Goal: Task Accomplishment & Management: Use online tool/utility

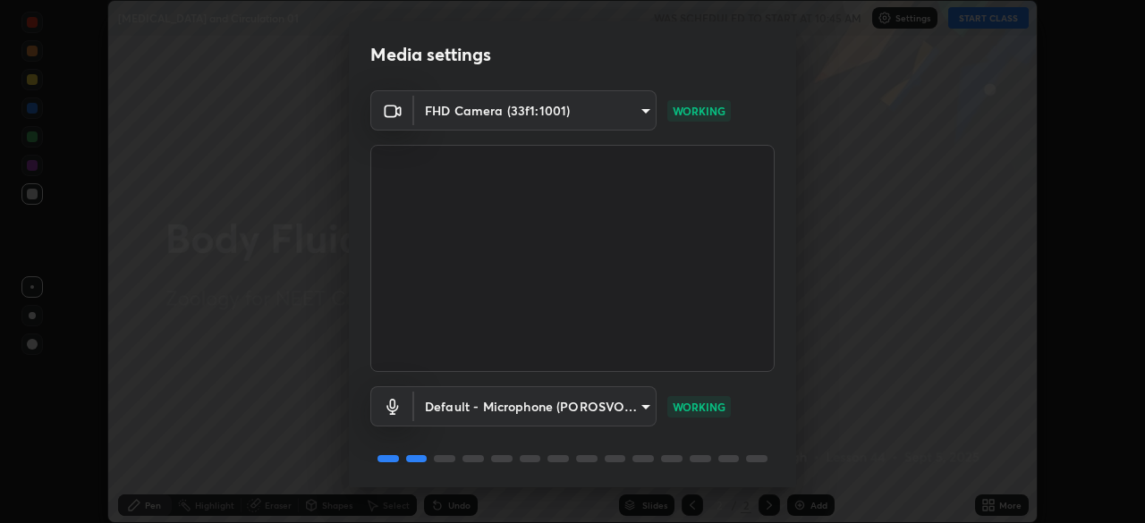
scroll to position [64, 0]
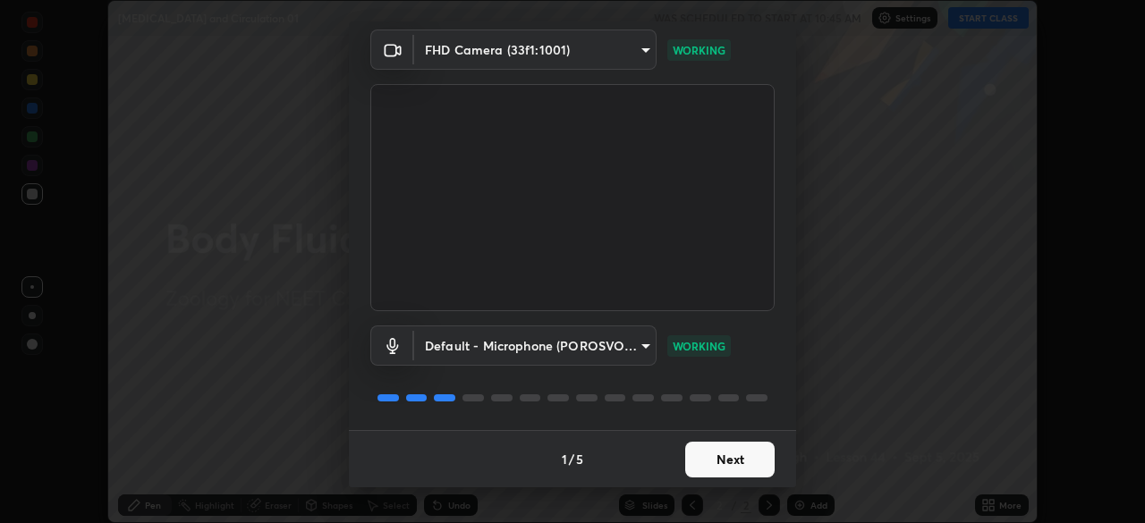
click at [707, 463] on button "Next" at bounding box center [729, 460] width 89 height 36
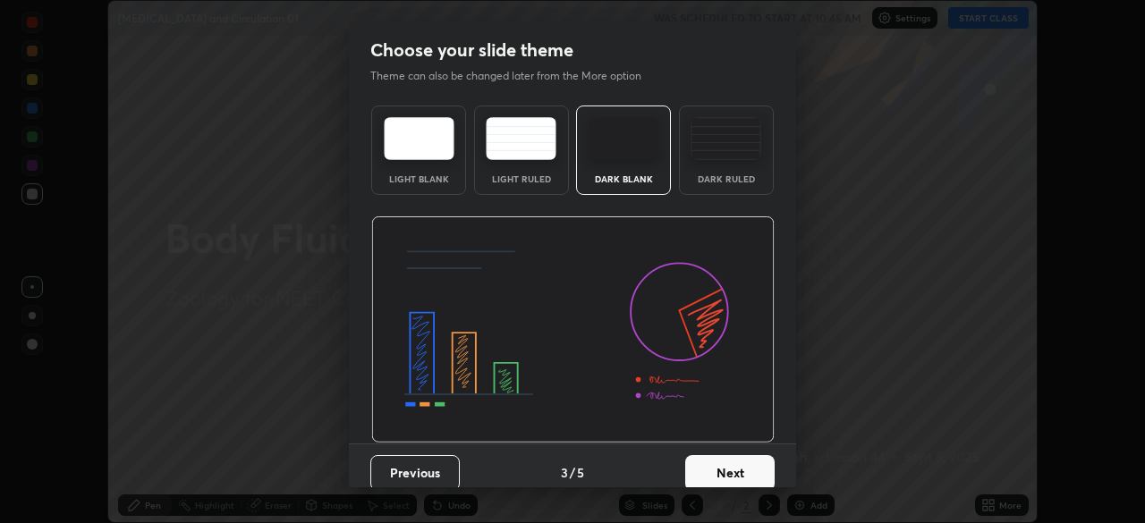
click at [717, 463] on button "Next" at bounding box center [729, 473] width 89 height 36
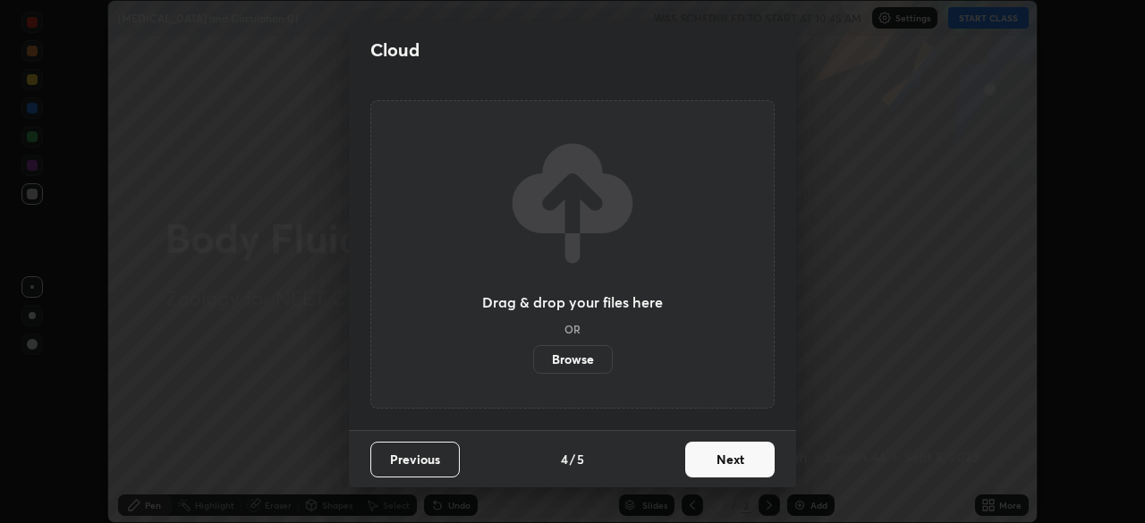
click at [720, 471] on button "Next" at bounding box center [729, 460] width 89 height 36
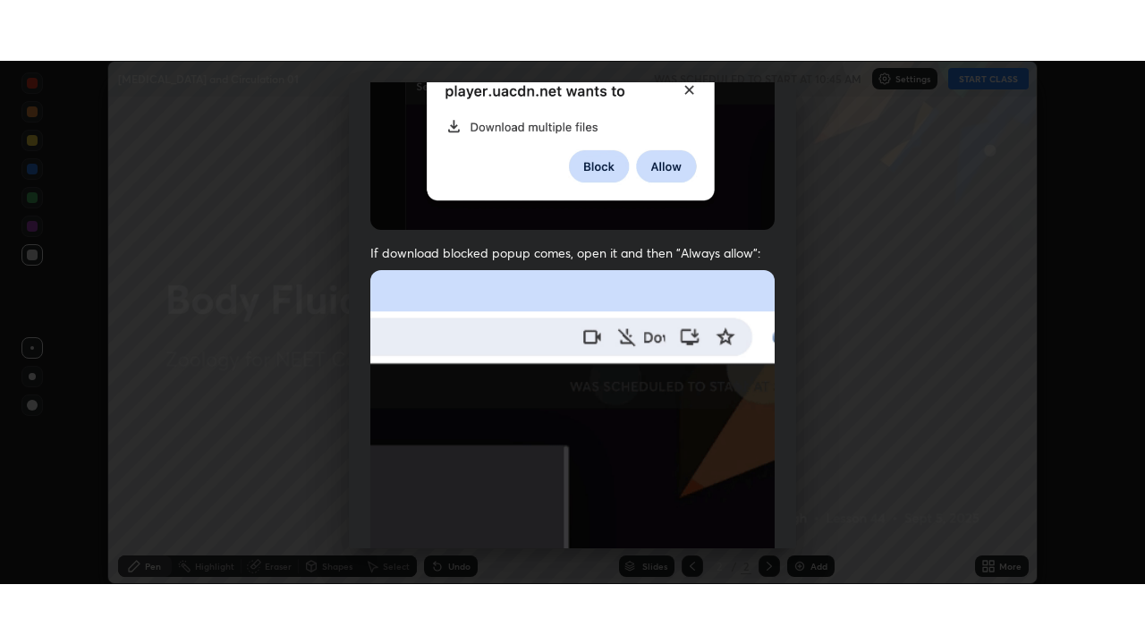
scroll to position [429, 0]
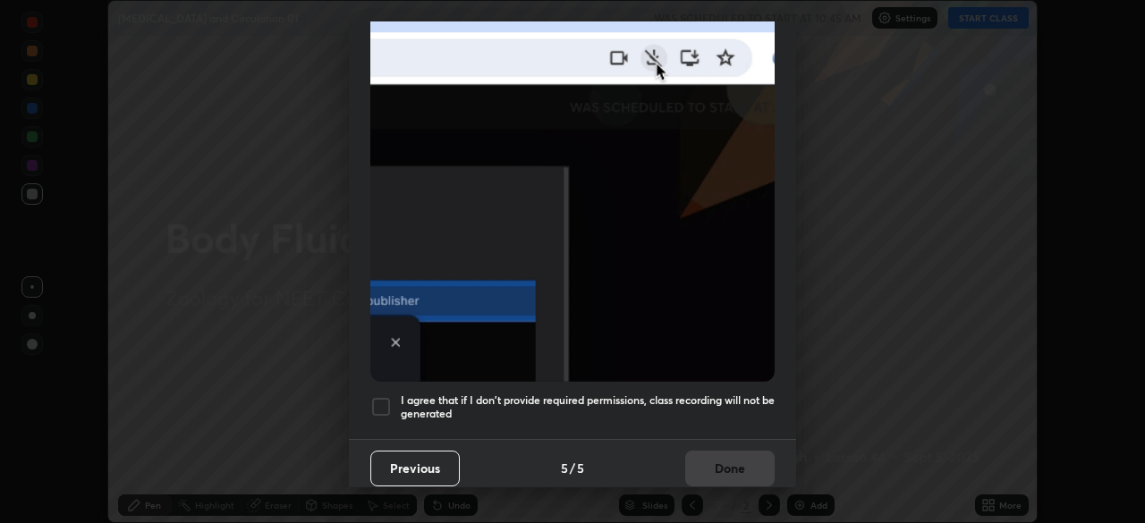
click at [375, 400] on div at bounding box center [380, 406] width 21 height 21
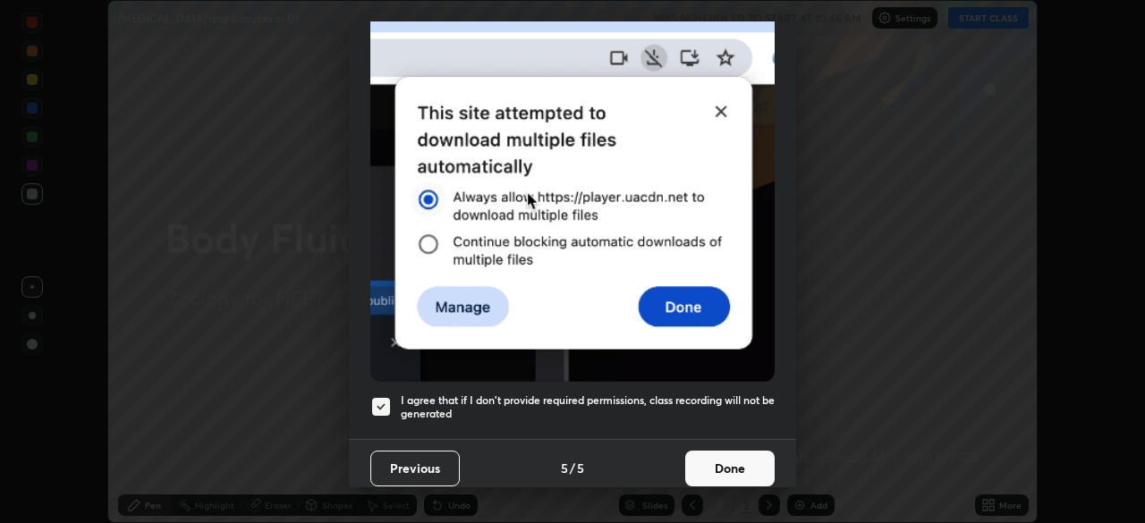
click at [697, 453] on button "Done" at bounding box center [729, 469] width 89 height 36
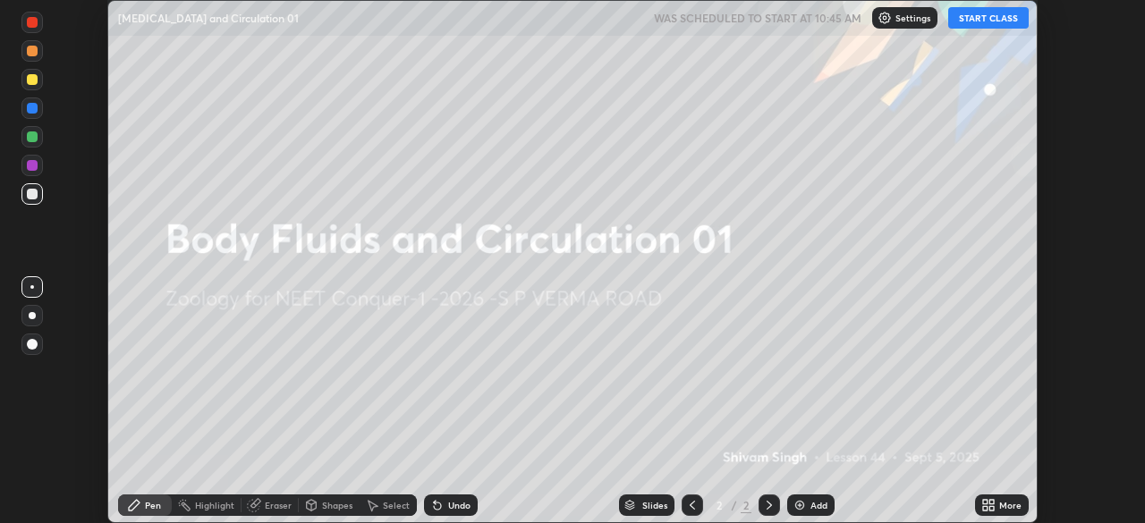
click at [985, 508] on icon at bounding box center [985, 508] width 4 height 4
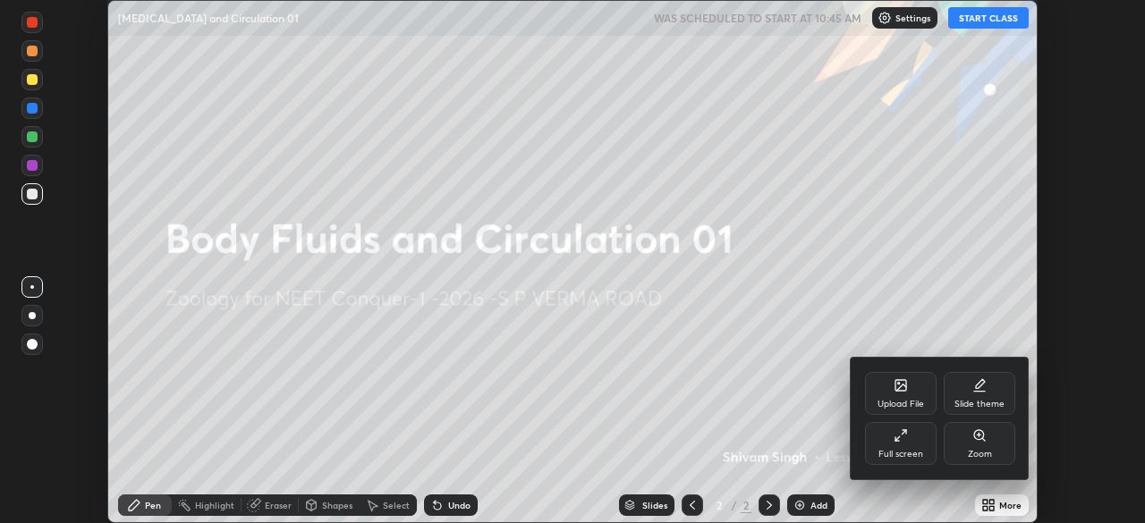
click at [932, 430] on div "Full screen" at bounding box center [901, 443] width 72 height 43
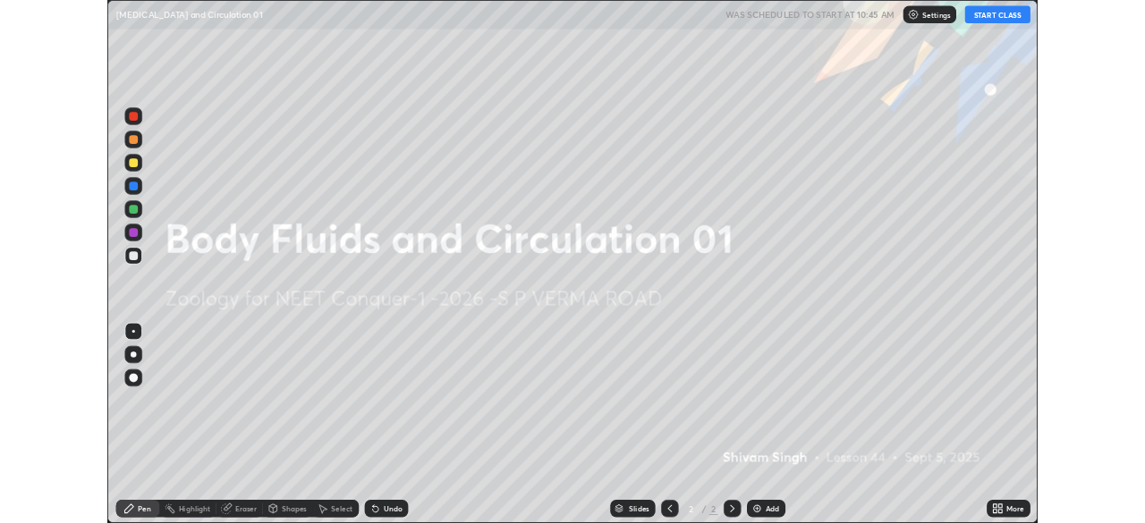
scroll to position [644, 1145]
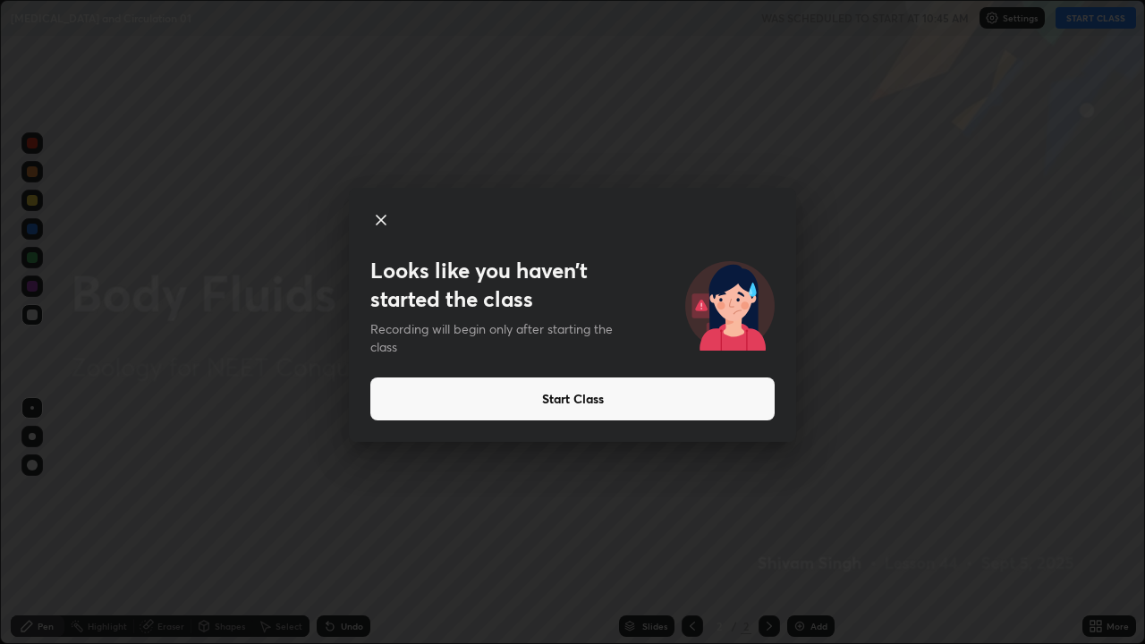
click at [591, 405] on button "Start Class" at bounding box center [572, 399] width 404 height 43
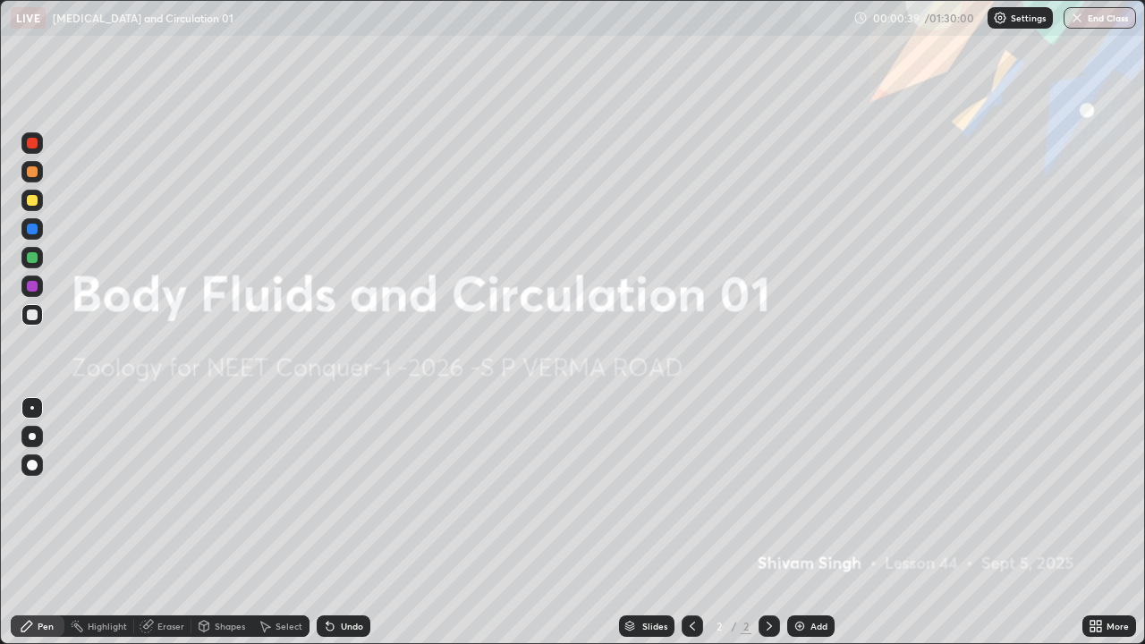
click at [795, 523] on img at bounding box center [800, 626] width 14 height 14
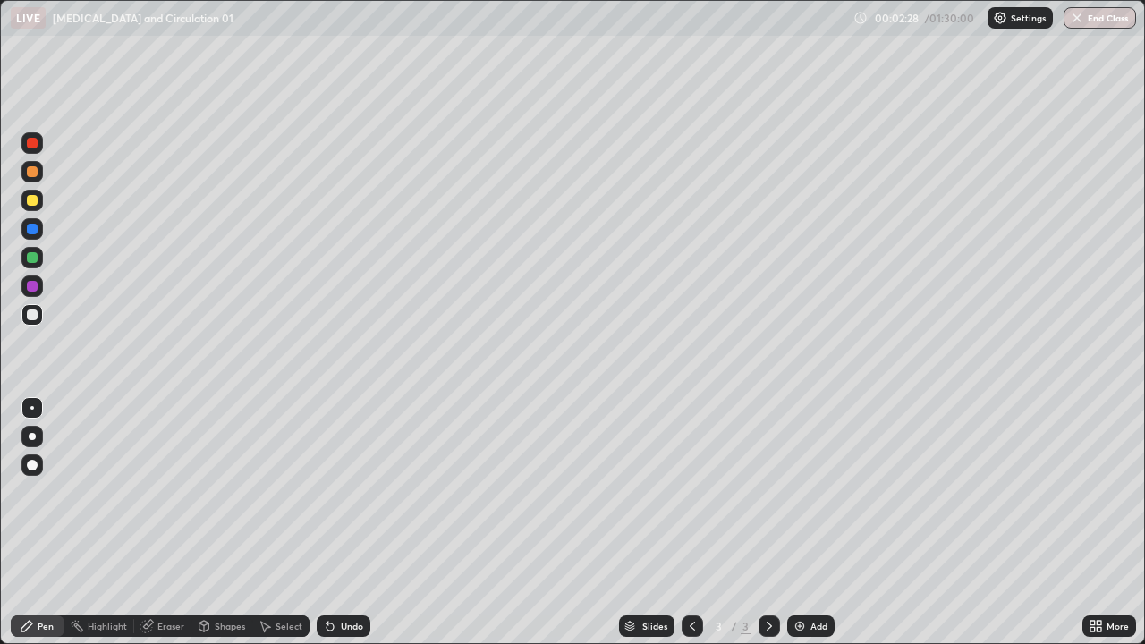
click at [32, 437] on div at bounding box center [32, 436] width 7 height 7
click at [33, 173] on div at bounding box center [32, 171] width 11 height 11
click at [33, 232] on div at bounding box center [32, 229] width 11 height 11
click at [39, 171] on div at bounding box center [31, 171] width 21 height 21
click at [30, 199] on div at bounding box center [32, 200] width 11 height 11
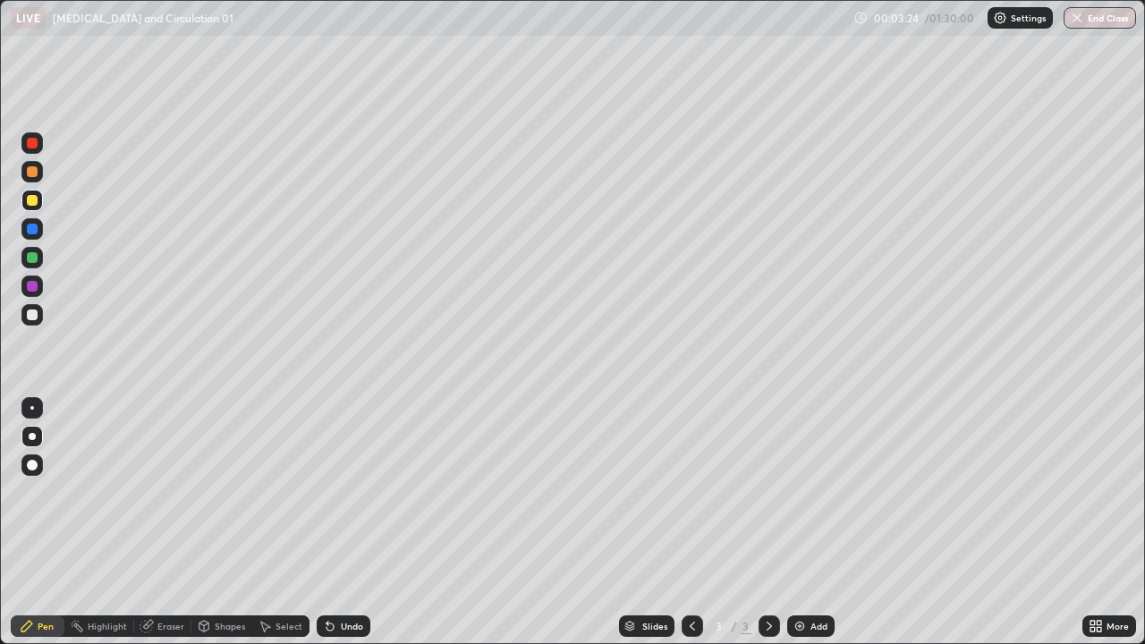
click at [33, 227] on div at bounding box center [32, 229] width 11 height 11
click at [31, 257] on div at bounding box center [32, 257] width 11 height 11
click at [30, 199] on div at bounding box center [32, 200] width 11 height 11
click at [34, 284] on div at bounding box center [32, 286] width 11 height 11
click at [35, 311] on div at bounding box center [32, 315] width 11 height 11
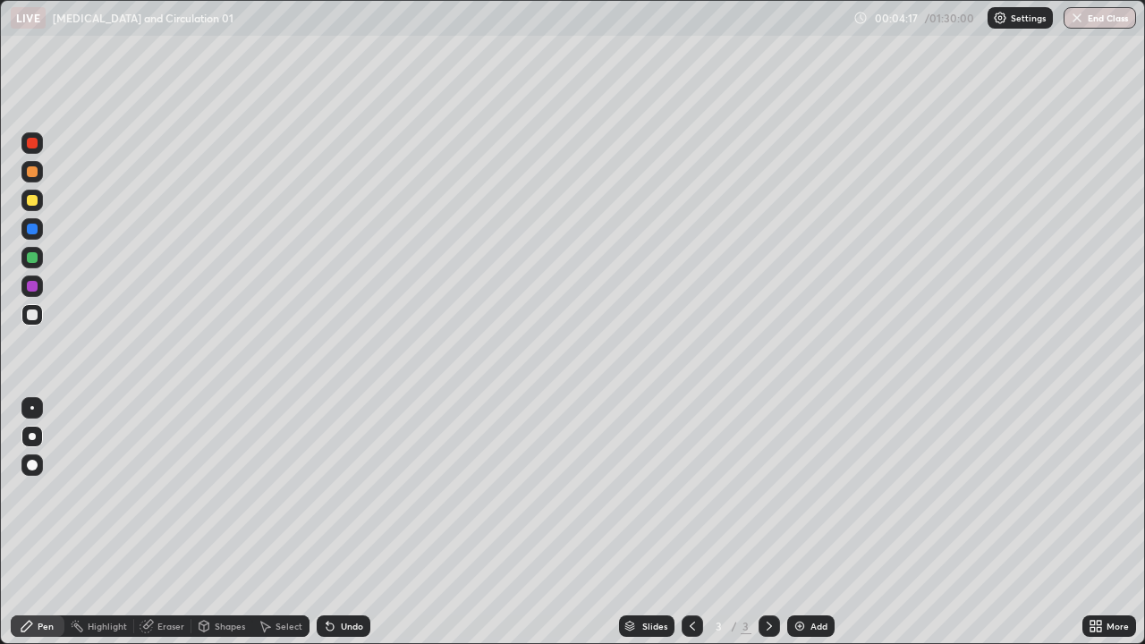
click at [33, 259] on div at bounding box center [32, 257] width 11 height 11
click at [33, 315] on div at bounding box center [32, 315] width 11 height 11
click at [346, 523] on div "Undo" at bounding box center [352, 626] width 22 height 9
click at [350, 523] on div "Undo" at bounding box center [352, 626] width 22 height 9
click at [36, 289] on div at bounding box center [32, 286] width 11 height 11
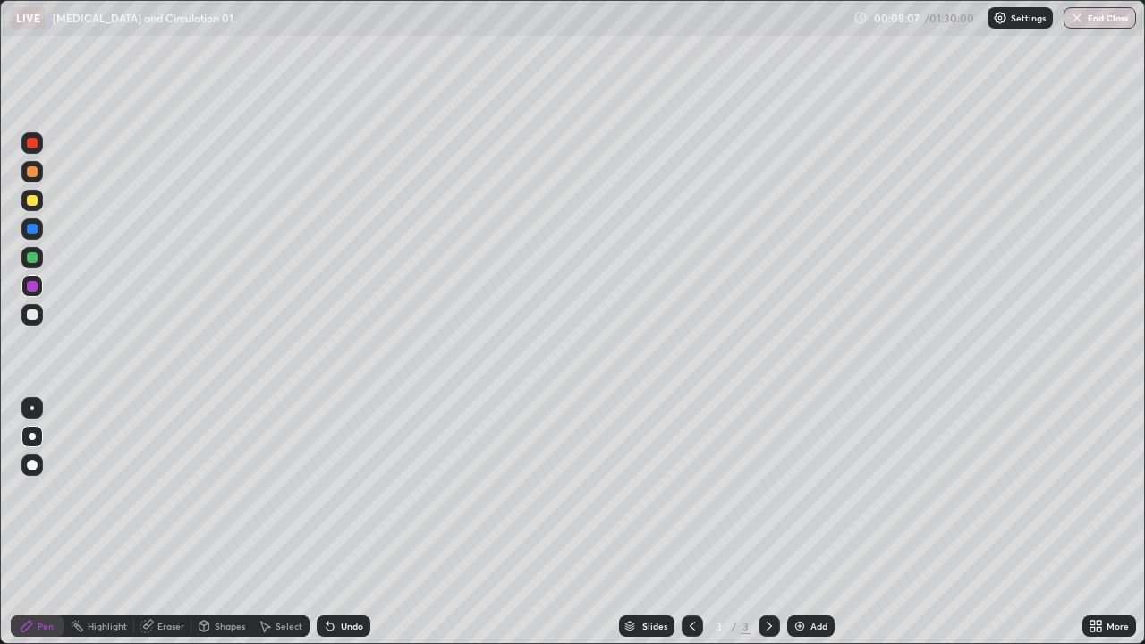
click at [806, 523] on div "Add" at bounding box center [810, 626] width 47 height 21
click at [30, 139] on div at bounding box center [32, 143] width 11 height 11
click at [218, 523] on div "Shapes" at bounding box center [230, 626] width 30 height 9
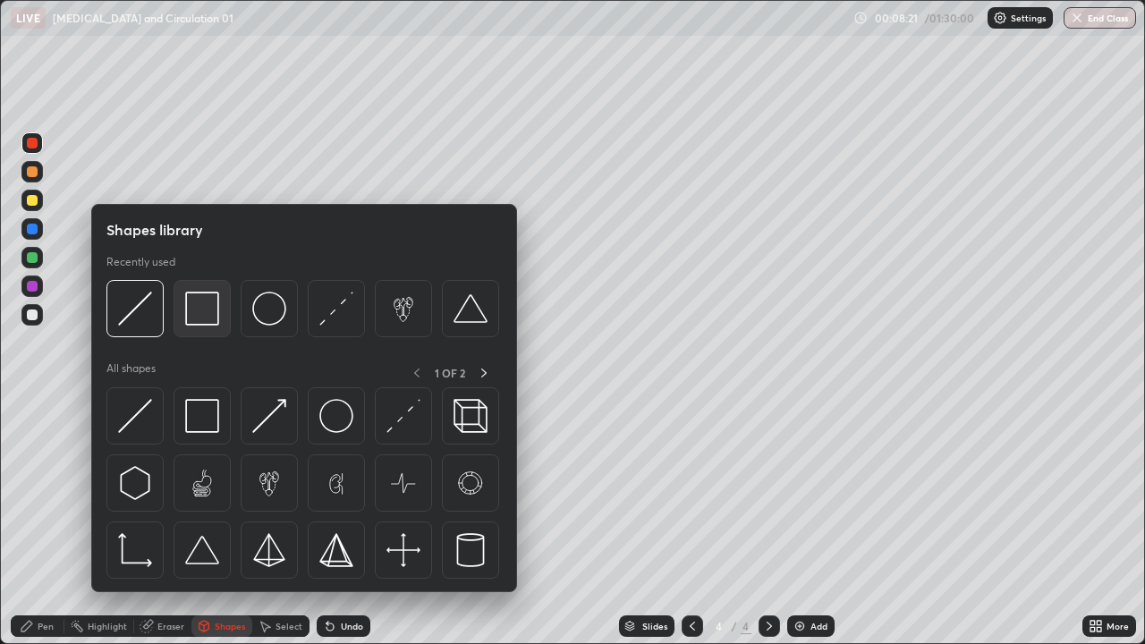
click at [200, 309] on img at bounding box center [202, 309] width 34 height 34
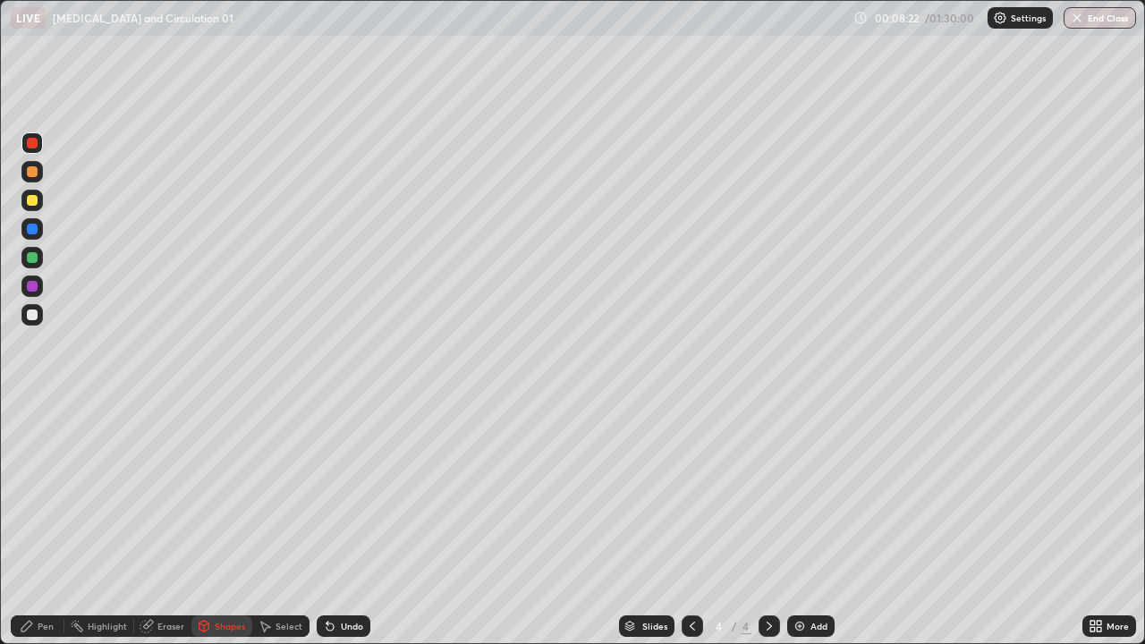
click at [33, 204] on div at bounding box center [32, 200] width 11 height 11
click at [34, 289] on div at bounding box center [32, 286] width 11 height 11
click at [31, 310] on div at bounding box center [32, 315] width 11 height 11
click at [32, 287] on div at bounding box center [32, 286] width 11 height 11
click at [36, 523] on div "Pen" at bounding box center [38, 626] width 54 height 21
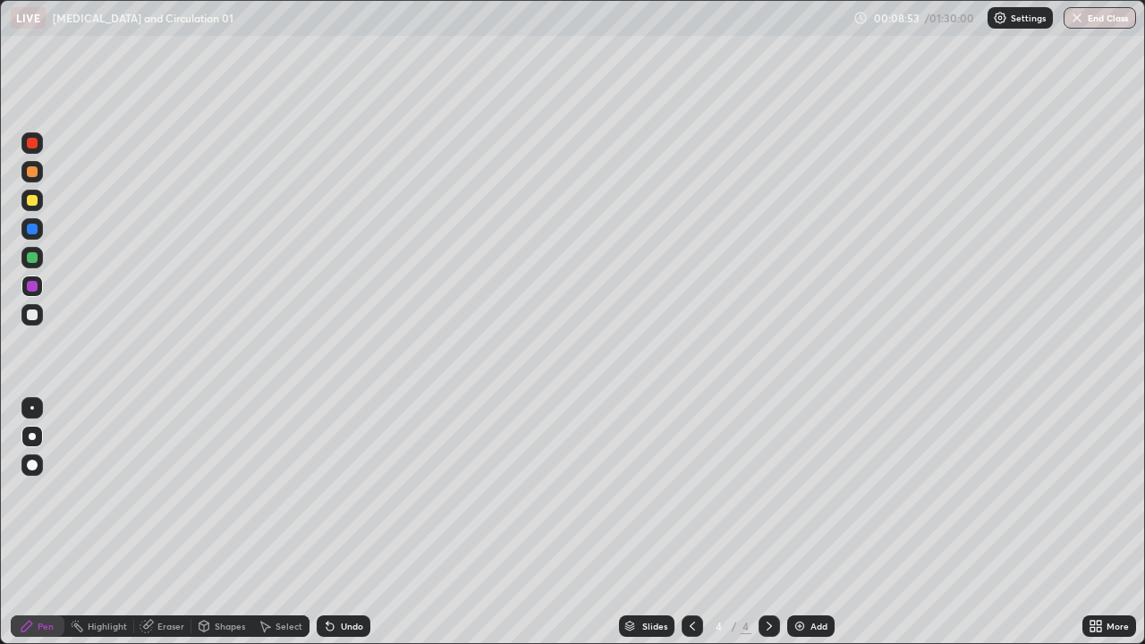
click at [31, 317] on div at bounding box center [32, 315] width 11 height 11
click at [35, 200] on div at bounding box center [32, 200] width 11 height 11
click at [30, 232] on div at bounding box center [32, 229] width 11 height 11
click at [33, 259] on div at bounding box center [32, 257] width 11 height 11
click at [31, 286] on div at bounding box center [32, 286] width 11 height 11
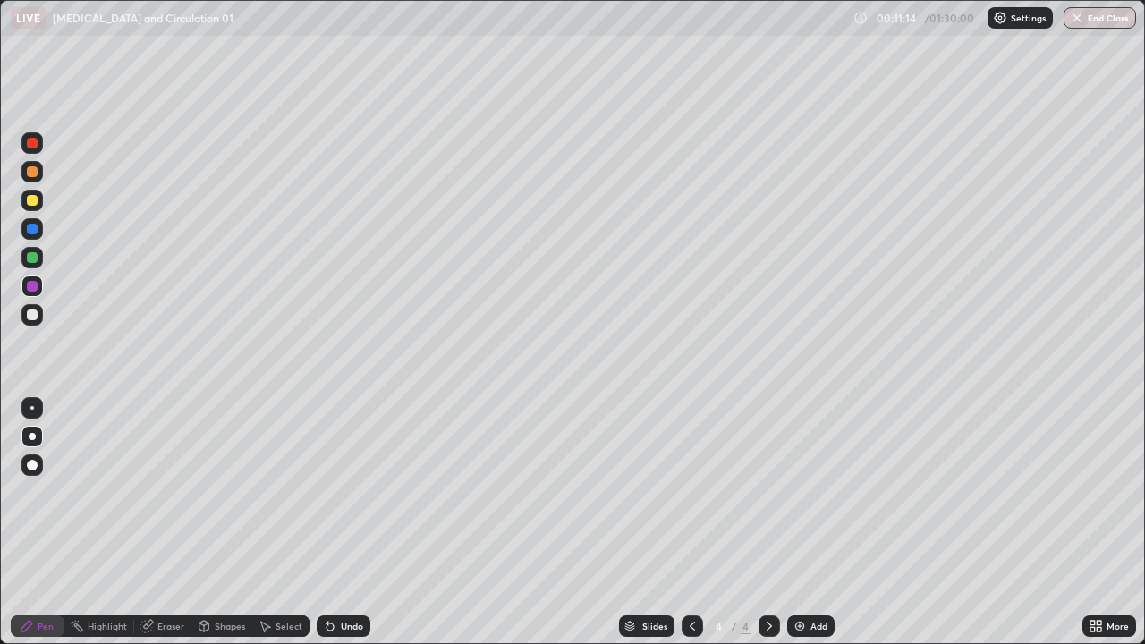
click at [35, 289] on div at bounding box center [32, 286] width 11 height 11
click at [32, 317] on div at bounding box center [32, 315] width 11 height 11
click at [36, 285] on div at bounding box center [32, 286] width 11 height 11
click at [34, 257] on div at bounding box center [32, 257] width 11 height 11
click at [341, 523] on div "Undo" at bounding box center [352, 626] width 22 height 9
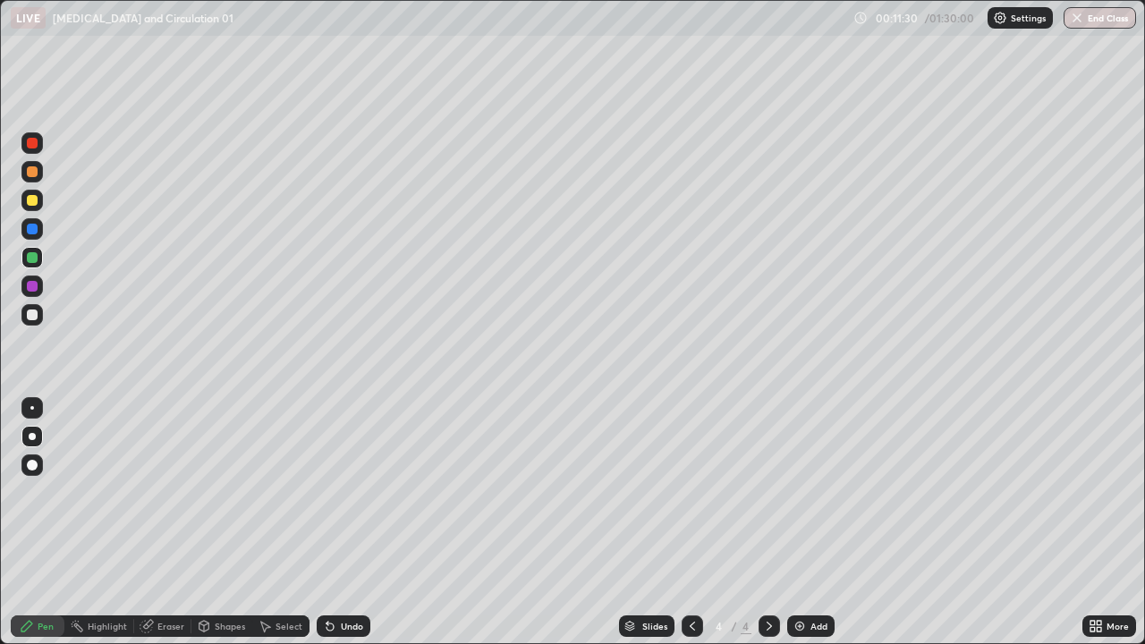
click at [31, 284] on div at bounding box center [32, 286] width 11 height 11
click at [31, 314] on div at bounding box center [32, 315] width 11 height 11
click at [31, 259] on div at bounding box center [32, 257] width 11 height 11
click at [33, 285] on div at bounding box center [32, 286] width 11 height 11
click at [799, 523] on img at bounding box center [800, 626] width 14 height 14
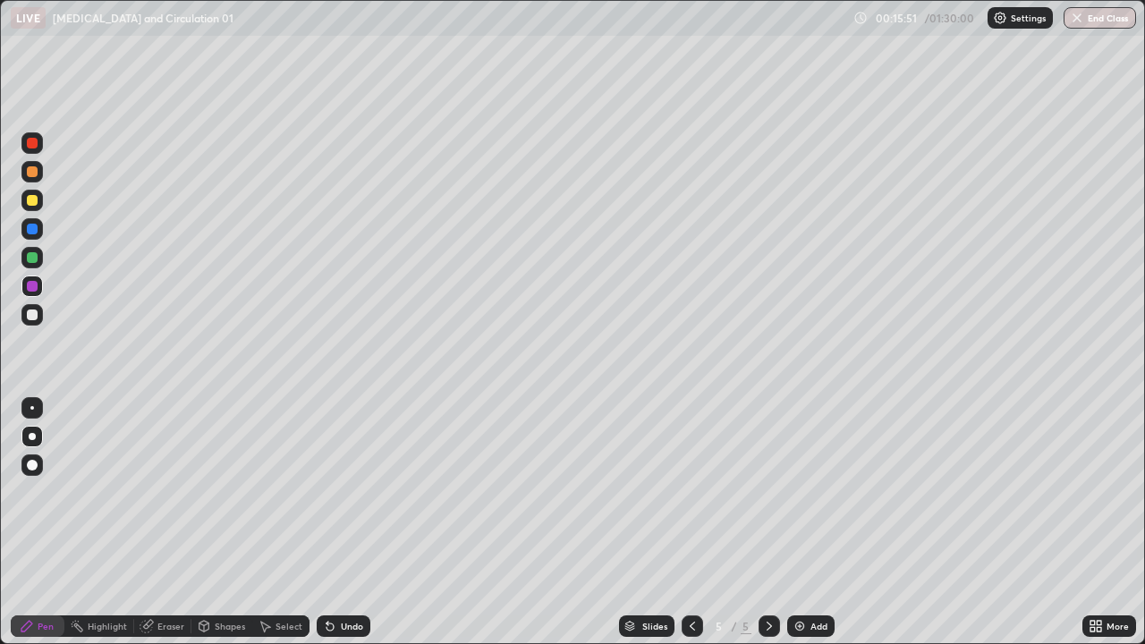
click at [32, 142] on div at bounding box center [32, 143] width 11 height 11
click at [33, 171] on div at bounding box center [32, 171] width 11 height 11
click at [30, 233] on div at bounding box center [32, 229] width 11 height 11
click at [346, 523] on div "Undo" at bounding box center [352, 626] width 22 height 9
click at [33, 291] on div at bounding box center [32, 286] width 11 height 11
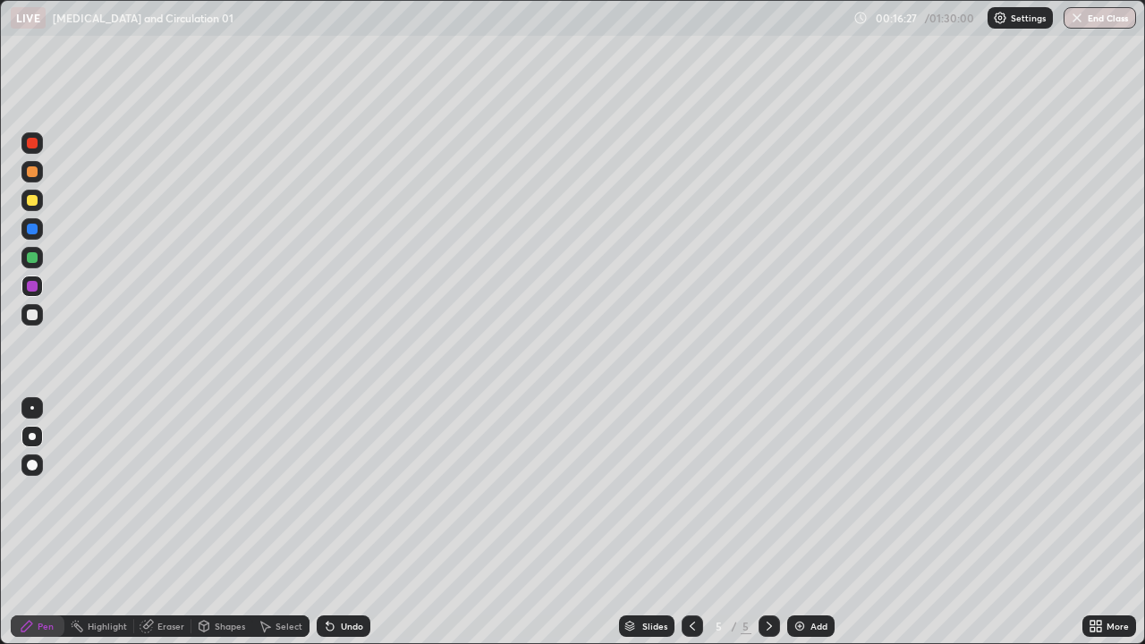
click at [30, 203] on div at bounding box center [32, 200] width 11 height 11
click at [337, 523] on div "Undo" at bounding box center [344, 626] width 54 height 21
click at [32, 287] on div at bounding box center [32, 286] width 11 height 11
click at [32, 311] on div at bounding box center [32, 315] width 11 height 11
click at [32, 287] on div at bounding box center [32, 286] width 11 height 11
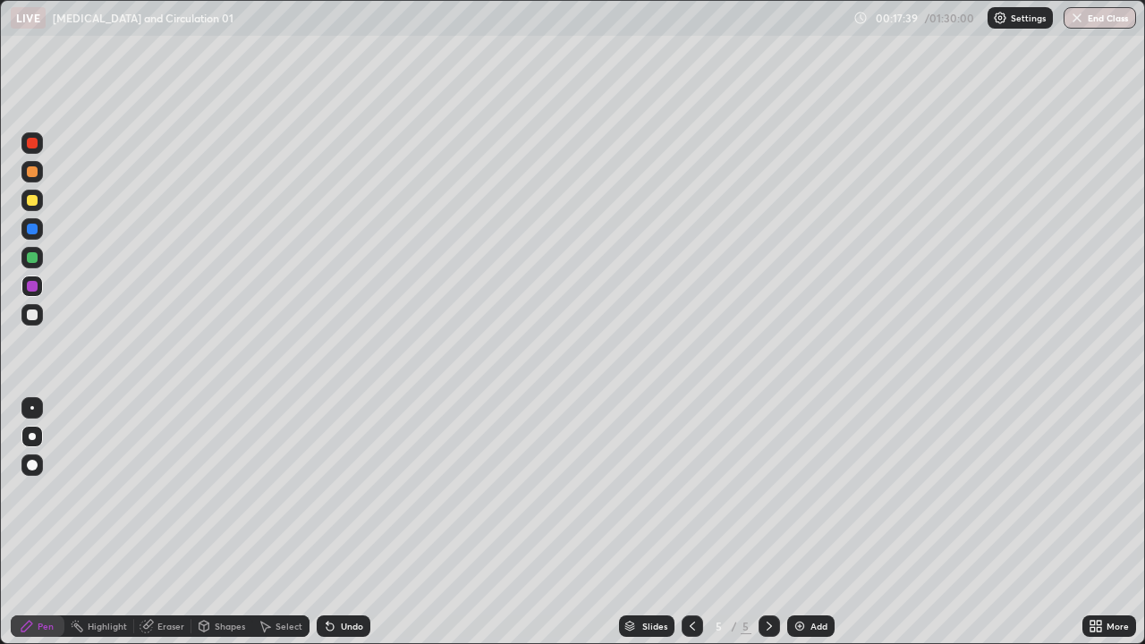
click at [37, 313] on div at bounding box center [32, 315] width 11 height 11
click at [30, 233] on div at bounding box center [32, 229] width 11 height 11
click at [34, 283] on div at bounding box center [32, 286] width 11 height 11
click at [35, 254] on div at bounding box center [32, 257] width 11 height 11
click at [31, 259] on div at bounding box center [32, 257] width 11 height 11
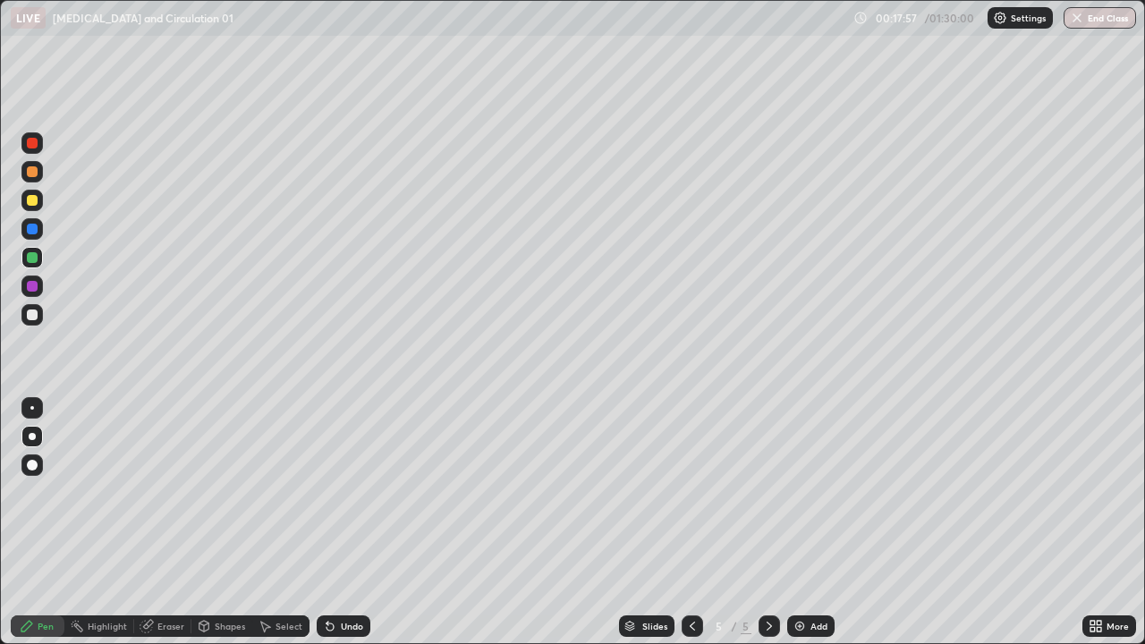
click at [39, 287] on div at bounding box center [31, 286] width 21 height 21
click at [30, 201] on div at bounding box center [32, 200] width 11 height 11
click at [30, 310] on div at bounding box center [32, 315] width 11 height 11
click at [30, 285] on div at bounding box center [32, 286] width 11 height 11
click at [33, 260] on div at bounding box center [32, 257] width 11 height 11
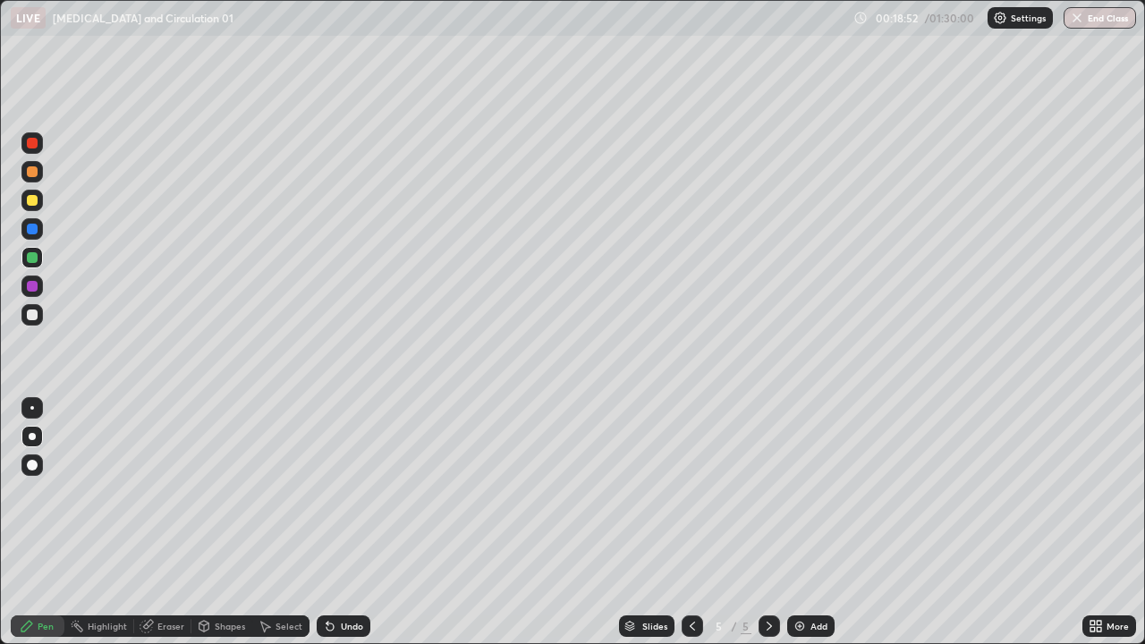
click at [31, 200] on div at bounding box center [32, 200] width 11 height 11
click at [799, 523] on img at bounding box center [800, 626] width 14 height 14
click at [32, 202] on div at bounding box center [32, 200] width 11 height 11
click at [33, 225] on div at bounding box center [32, 229] width 11 height 11
click at [34, 205] on div at bounding box center [32, 200] width 11 height 11
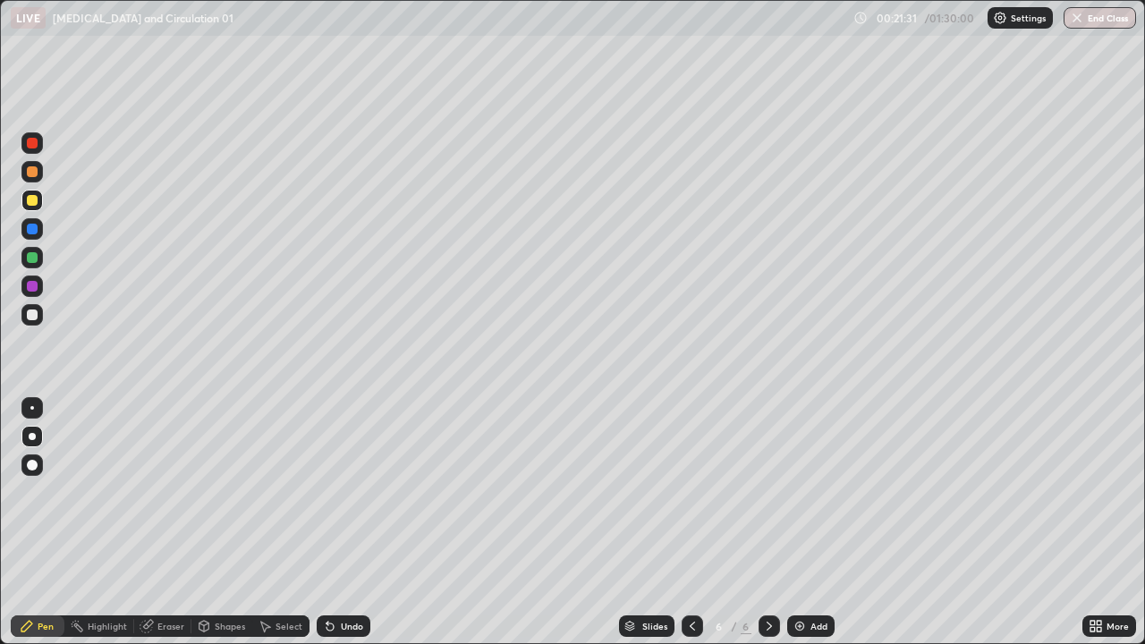
click at [34, 225] on div at bounding box center [32, 229] width 11 height 11
click at [30, 315] on div at bounding box center [32, 315] width 11 height 11
click at [33, 197] on div at bounding box center [32, 200] width 11 height 11
click at [689, 523] on icon at bounding box center [692, 626] width 14 height 14
click at [799, 523] on img at bounding box center [800, 626] width 14 height 14
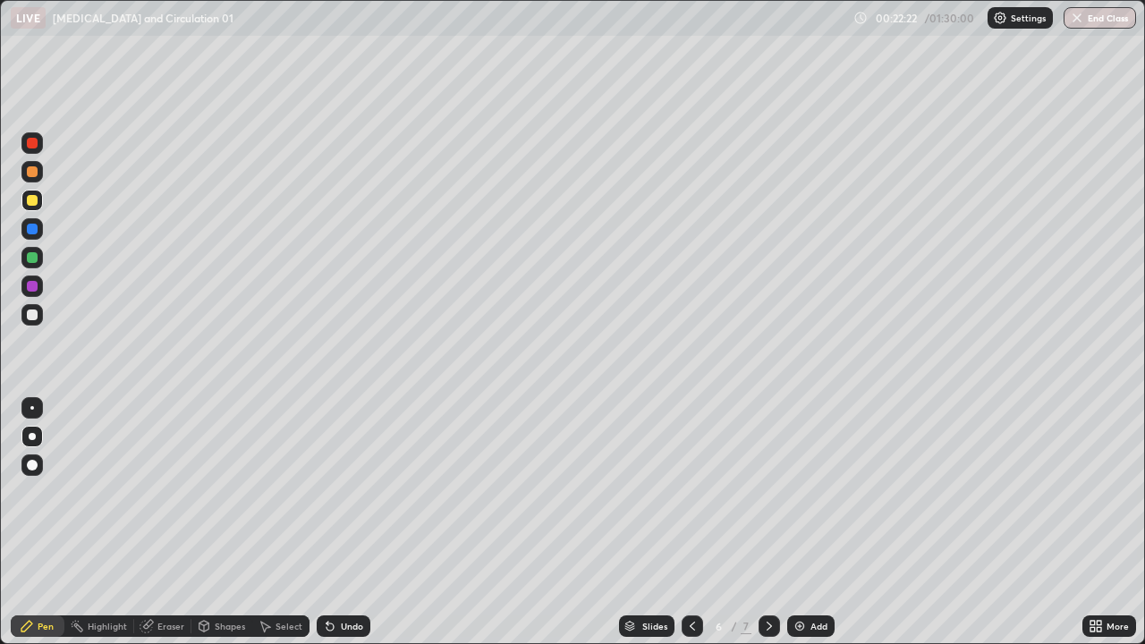
click at [32, 170] on div at bounding box center [32, 171] width 11 height 11
click at [35, 199] on div at bounding box center [32, 200] width 11 height 11
click at [32, 258] on div at bounding box center [32, 257] width 11 height 11
click at [30, 288] on div at bounding box center [32, 286] width 11 height 11
click at [30, 255] on div at bounding box center [32, 257] width 11 height 11
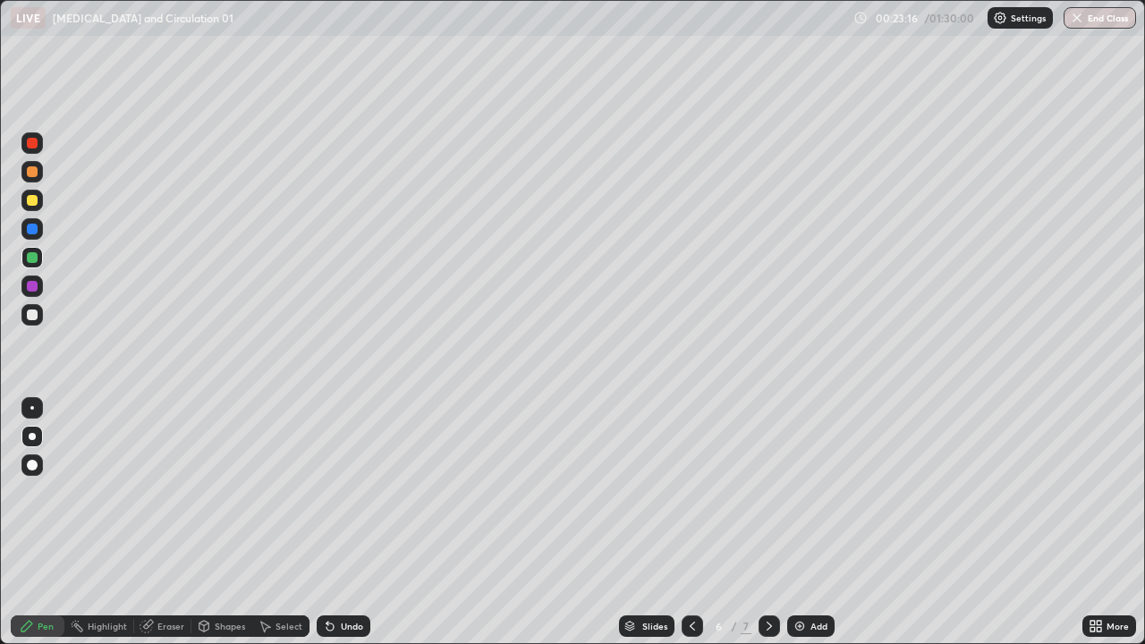
click at [31, 318] on div at bounding box center [32, 315] width 11 height 11
click at [33, 200] on div at bounding box center [32, 200] width 11 height 11
click at [32, 408] on div at bounding box center [32, 408] width 4 height 4
click at [30, 323] on div at bounding box center [31, 314] width 21 height 21
click at [41, 313] on div at bounding box center [31, 314] width 21 height 21
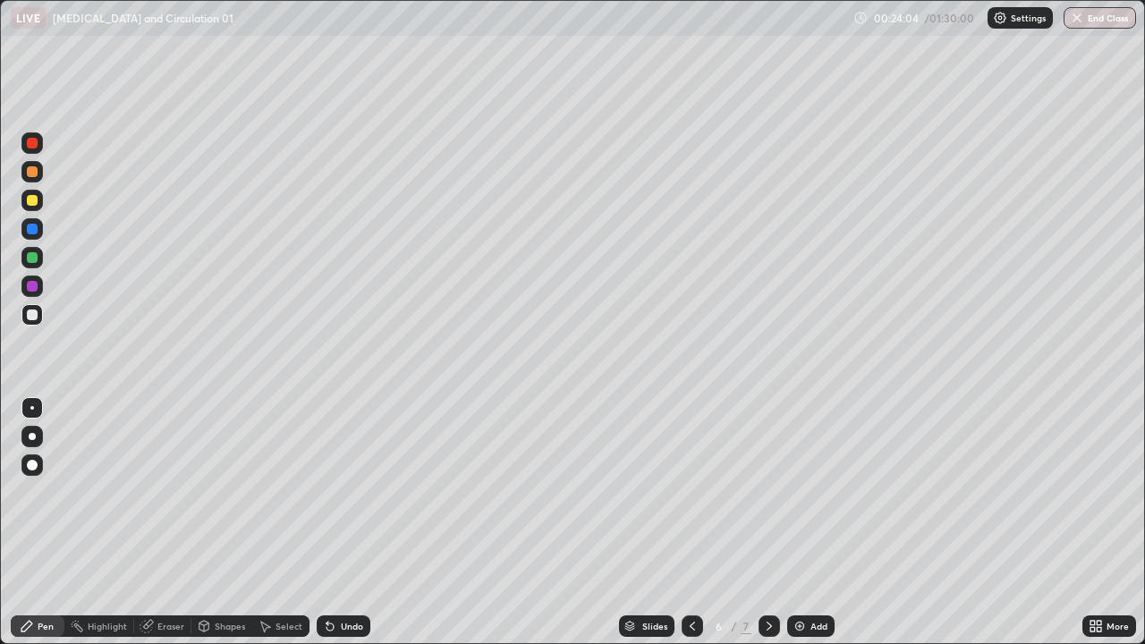
click at [347, 523] on div "Undo" at bounding box center [344, 626] width 54 height 21
click at [345, 523] on div "Undo" at bounding box center [344, 626] width 54 height 21
click at [347, 523] on div "Undo" at bounding box center [352, 626] width 22 height 9
click at [347, 523] on div "Undo" at bounding box center [344, 626] width 54 height 21
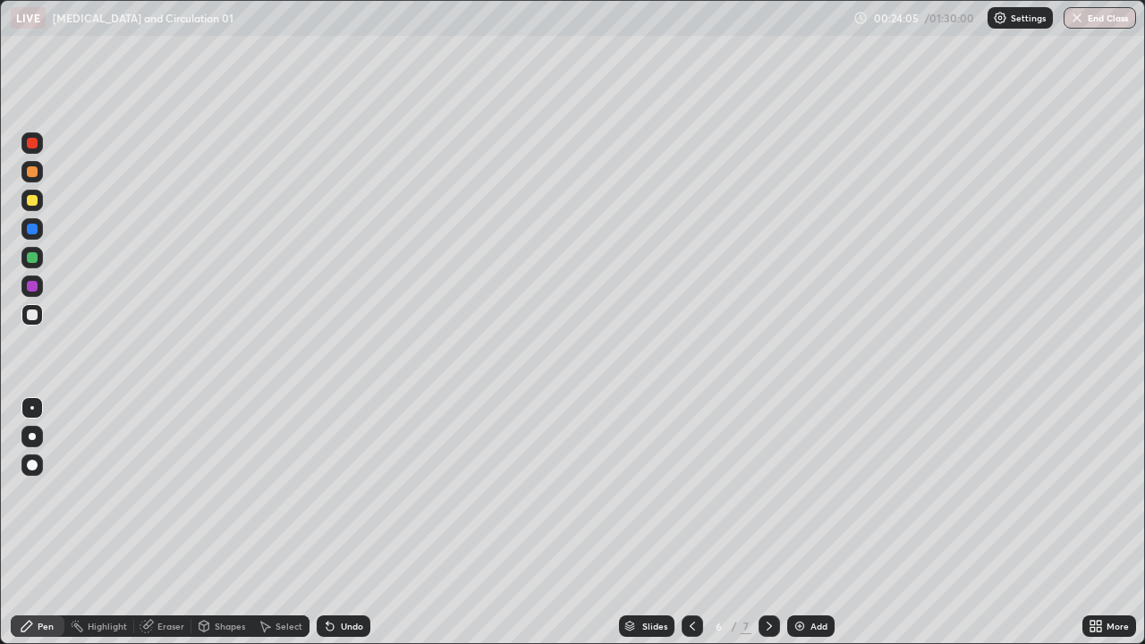
click at [350, 523] on div "Undo" at bounding box center [352, 626] width 22 height 9
click at [348, 523] on div "Undo" at bounding box center [344, 626] width 54 height 21
click at [33, 173] on div at bounding box center [32, 171] width 11 height 11
click at [34, 287] on div at bounding box center [32, 286] width 11 height 11
click at [32, 257] on div at bounding box center [32, 257] width 11 height 11
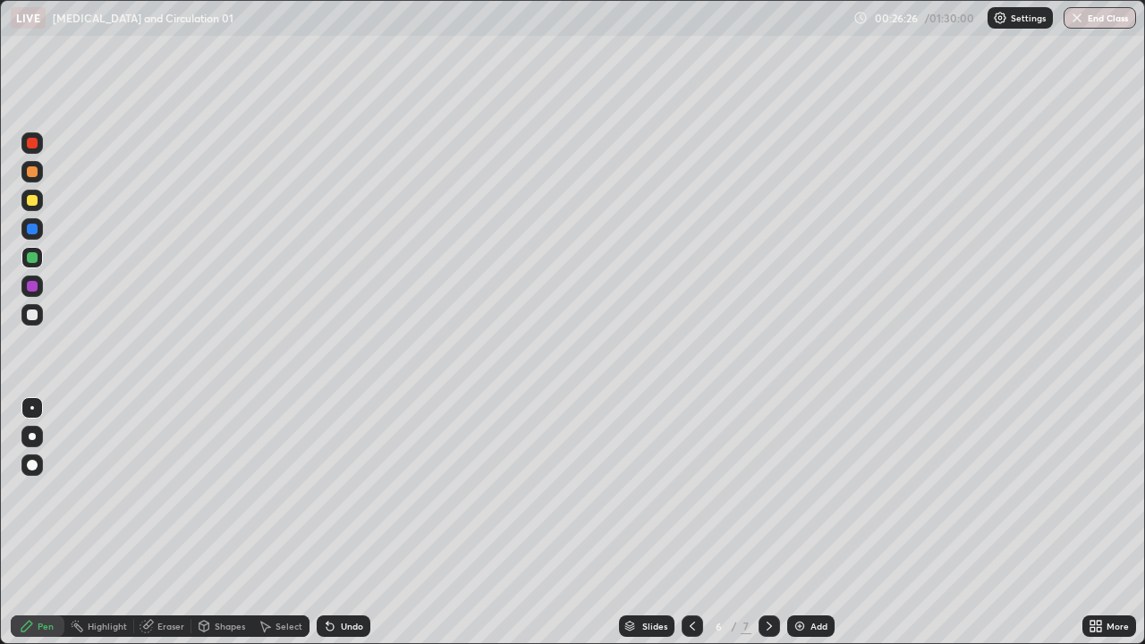
click at [348, 523] on div "Undo" at bounding box center [352, 626] width 22 height 9
click at [30, 166] on div at bounding box center [32, 171] width 11 height 11
click at [798, 523] on img at bounding box center [800, 626] width 14 height 14
click at [30, 168] on div at bounding box center [32, 171] width 11 height 11
click at [349, 523] on div "Undo" at bounding box center [352, 626] width 22 height 9
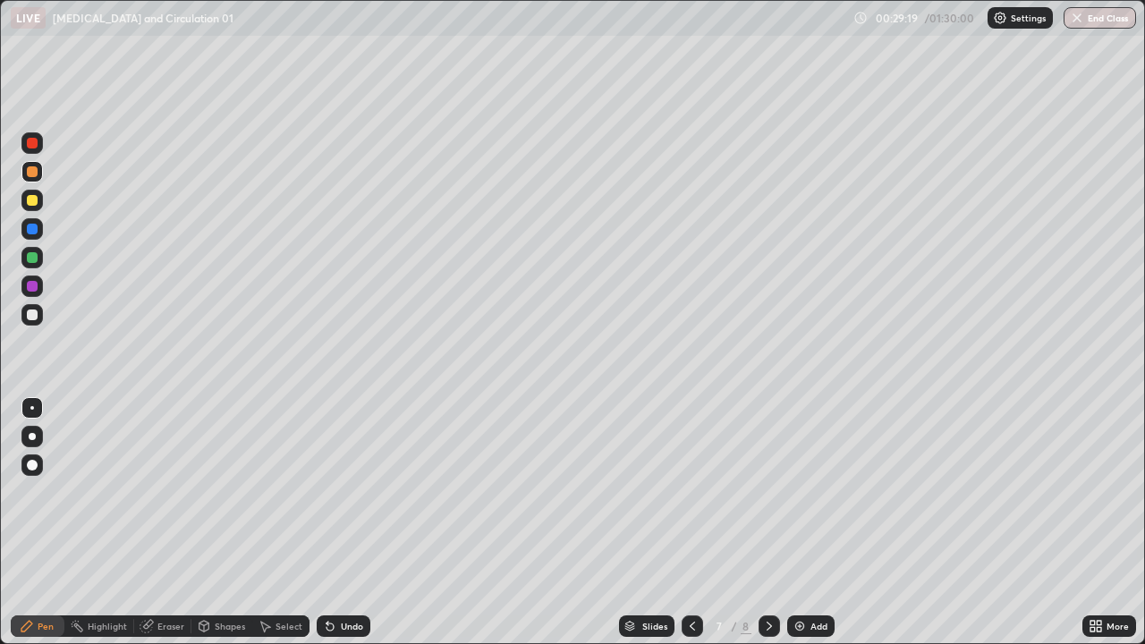
click at [353, 523] on div "Undo" at bounding box center [352, 626] width 22 height 9
click at [356, 523] on div "Undo" at bounding box center [352, 626] width 22 height 9
click at [358, 523] on div "Undo" at bounding box center [352, 626] width 22 height 9
click at [356, 523] on div "Undo" at bounding box center [352, 626] width 22 height 9
click at [358, 523] on div "Undo" at bounding box center [352, 626] width 22 height 9
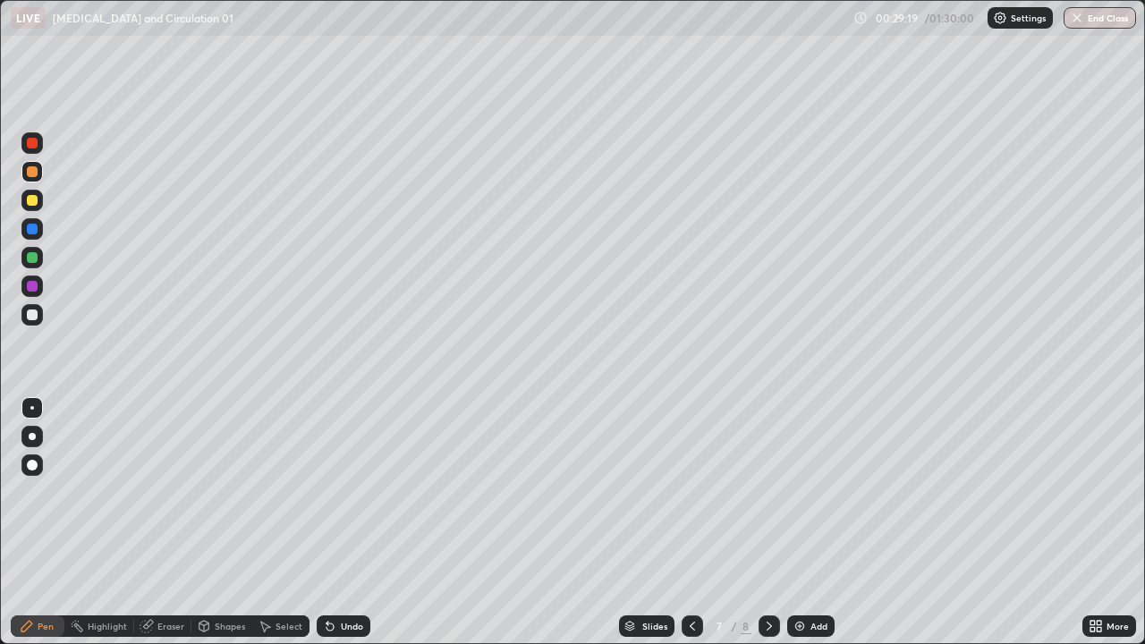
click at [359, 523] on div "Undo" at bounding box center [352, 626] width 22 height 9
click at [361, 523] on div "Undo" at bounding box center [344, 626] width 54 height 21
click at [39, 168] on div at bounding box center [31, 171] width 21 height 21
click at [40, 230] on div at bounding box center [31, 228] width 21 height 21
click at [31, 433] on div at bounding box center [32, 436] width 7 height 7
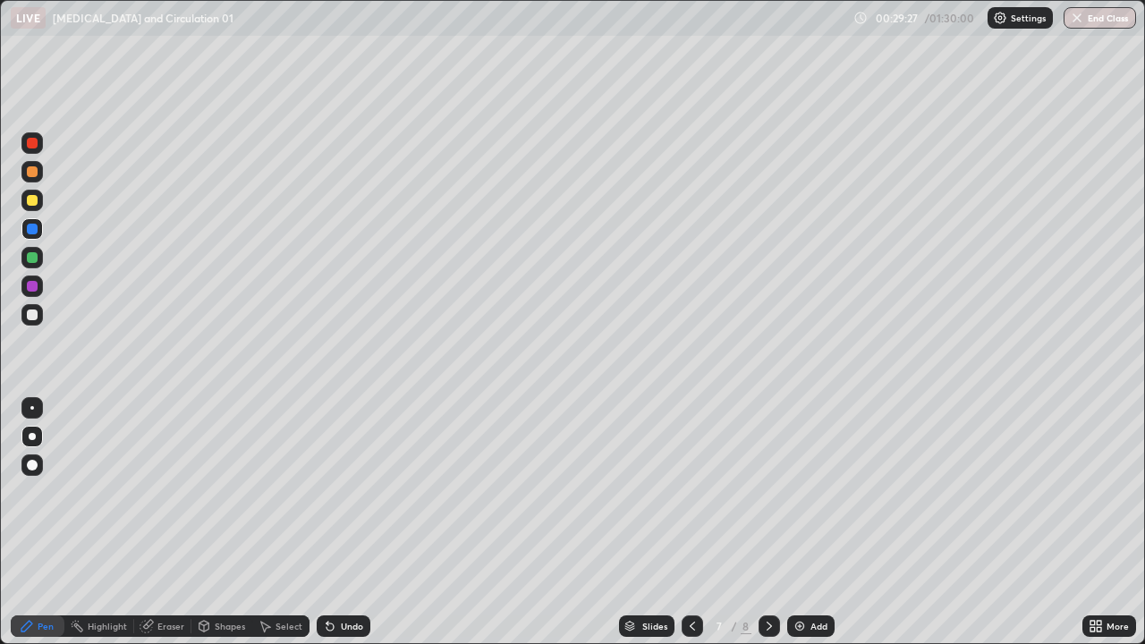
click at [345, 523] on div "Undo" at bounding box center [344, 626] width 54 height 21
click at [30, 257] on div at bounding box center [32, 257] width 11 height 11
click at [33, 318] on div at bounding box center [32, 315] width 11 height 11
click at [33, 205] on div at bounding box center [32, 200] width 11 height 11
click at [30, 318] on div at bounding box center [32, 315] width 11 height 11
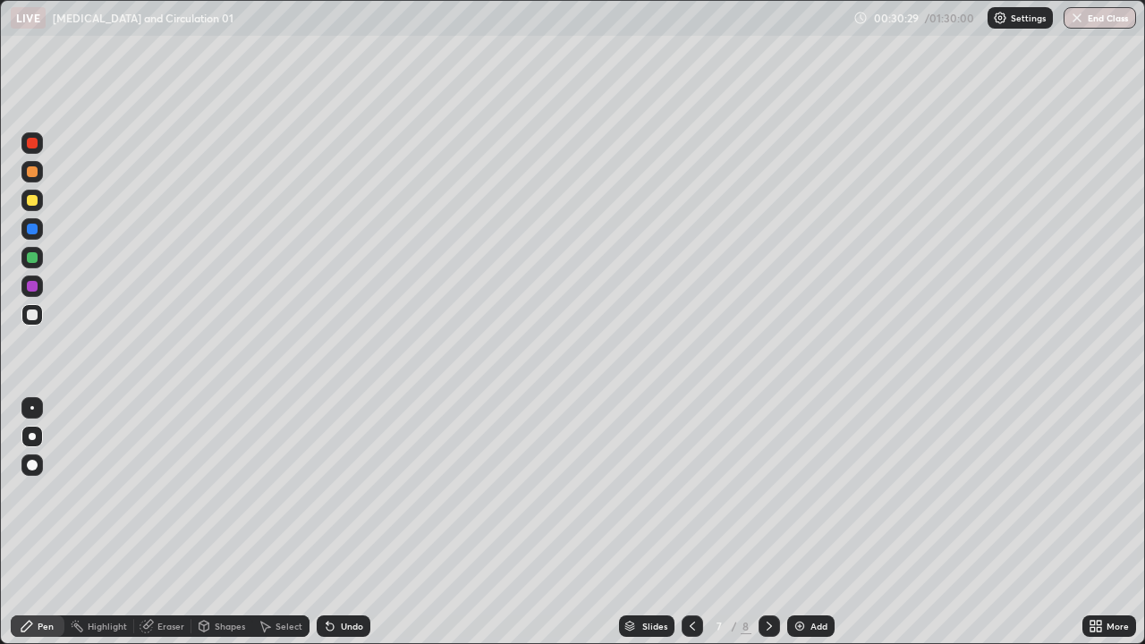
click at [33, 201] on div at bounding box center [32, 200] width 11 height 11
click at [32, 287] on div at bounding box center [32, 286] width 11 height 11
click at [359, 523] on div "Undo" at bounding box center [344, 626] width 54 height 21
click at [361, 523] on div "Undo" at bounding box center [344, 626] width 54 height 21
click at [357, 523] on div "Undo" at bounding box center [344, 626] width 54 height 21
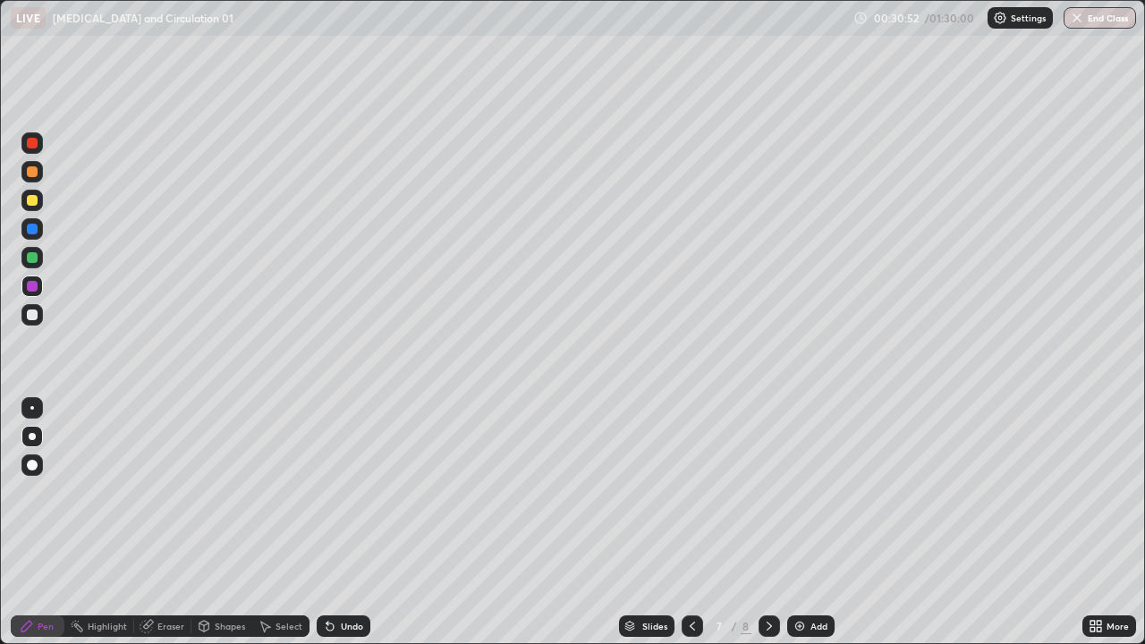
click at [353, 523] on div "Undo" at bounding box center [344, 626] width 54 height 21
click at [348, 523] on div "Undo" at bounding box center [344, 626] width 54 height 21
click at [344, 523] on div "Undo" at bounding box center [344, 626] width 54 height 21
click at [339, 523] on div "Undo" at bounding box center [344, 626] width 54 height 21
click at [37, 311] on div at bounding box center [31, 314] width 21 height 21
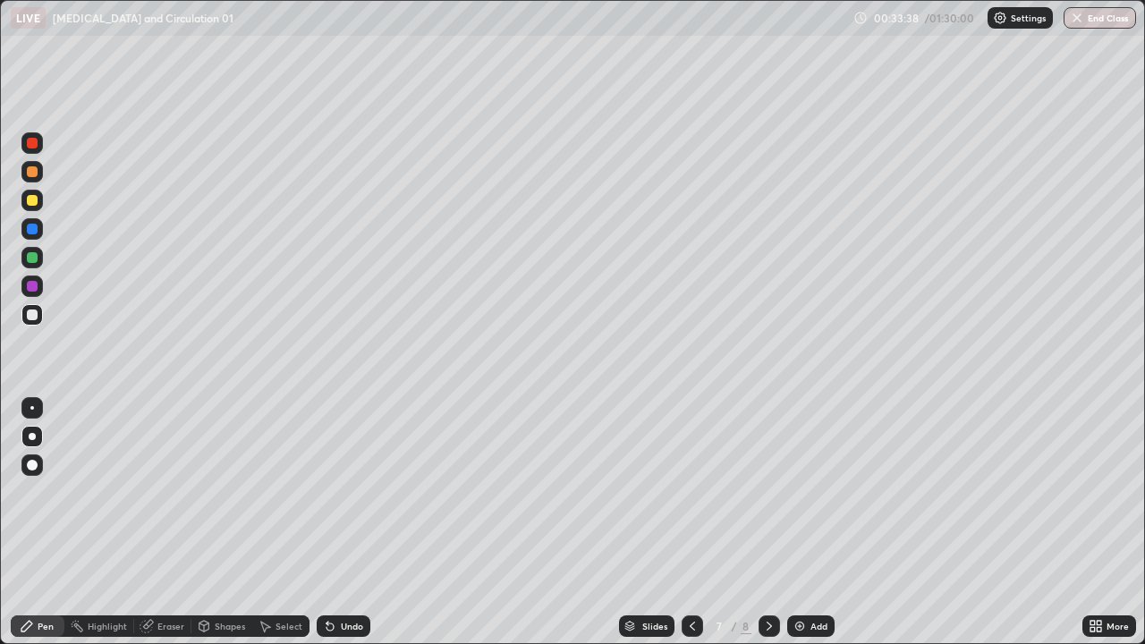
click at [33, 258] on div at bounding box center [32, 257] width 11 height 11
click at [36, 287] on div at bounding box center [32, 286] width 11 height 11
click at [768, 523] on icon at bounding box center [769, 626] width 14 height 14
click at [30, 170] on div at bounding box center [32, 171] width 11 height 11
click at [30, 198] on div at bounding box center [32, 200] width 11 height 11
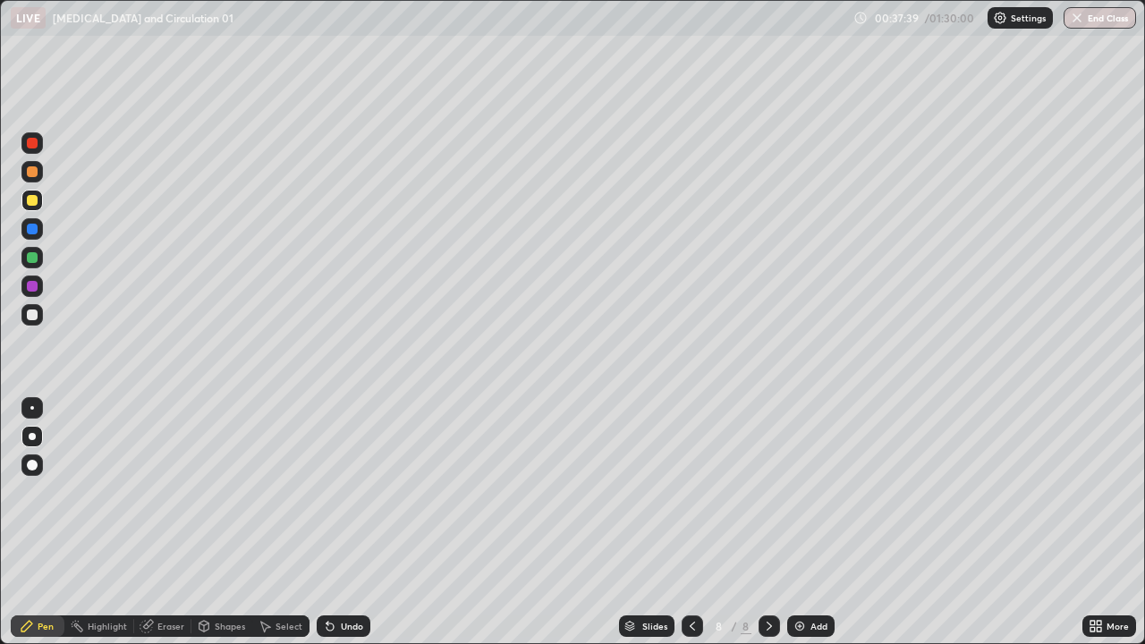
click at [276, 523] on div "Select" at bounding box center [289, 626] width 27 height 9
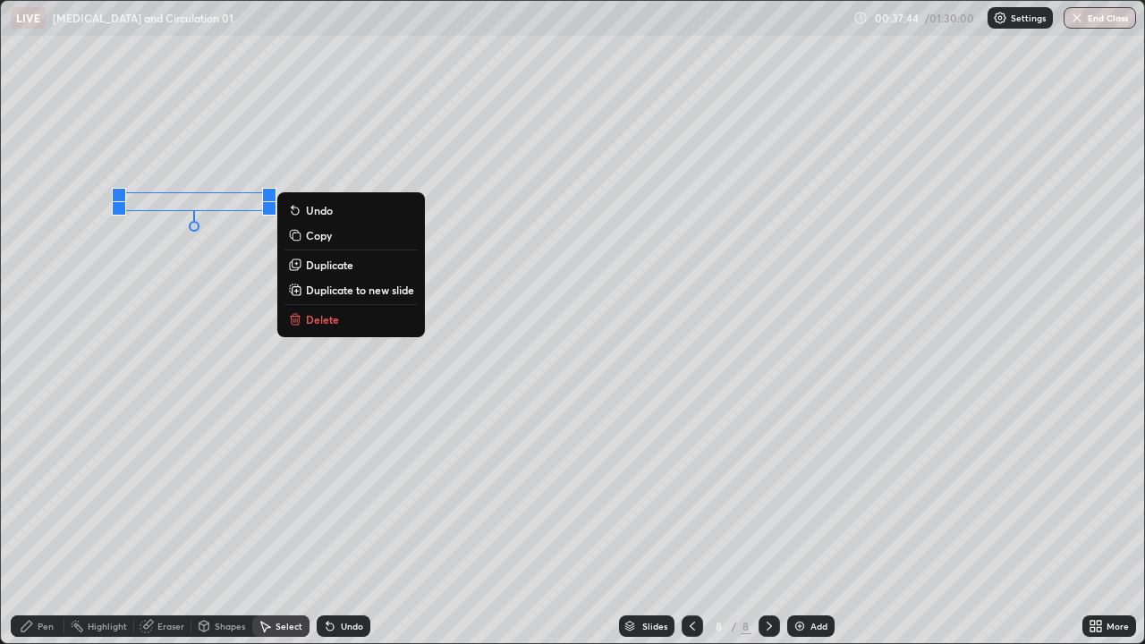
click at [164, 253] on div "0 ° Undo Copy Duplicate Duplicate to new slide Delete" at bounding box center [572, 322] width 1143 height 642
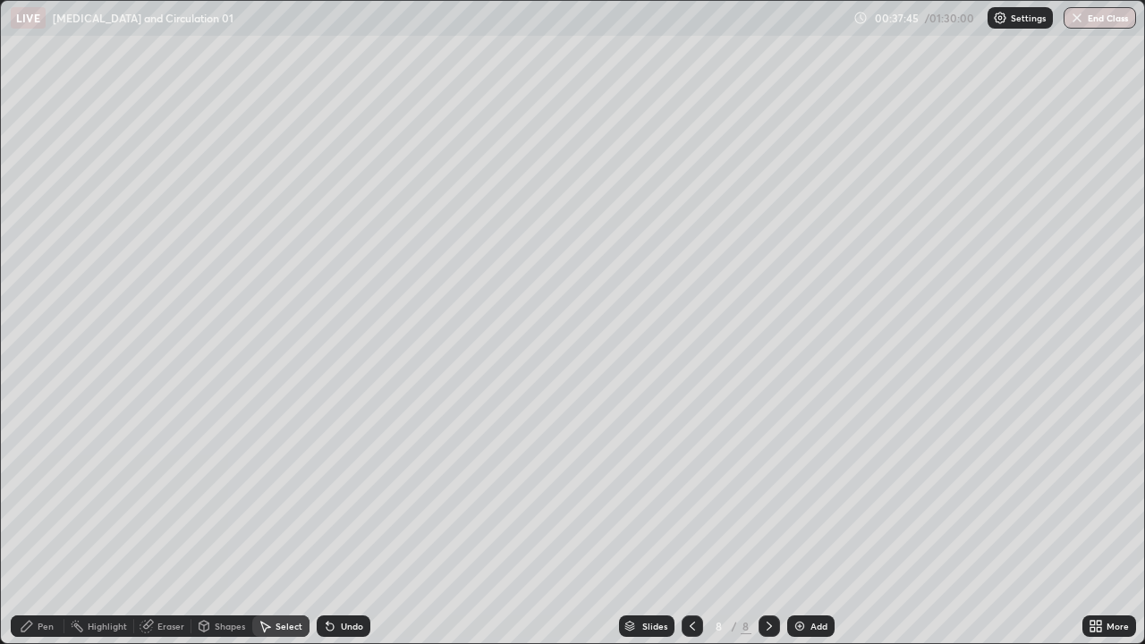
click at [38, 523] on div "Pen" at bounding box center [46, 626] width 16 height 9
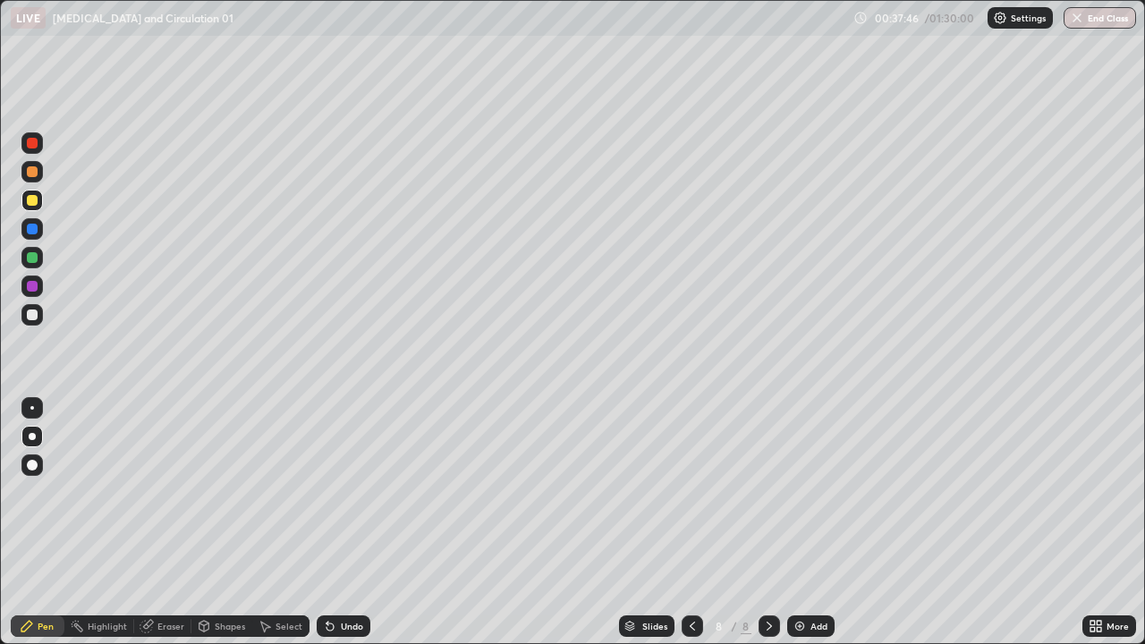
click at [30, 257] on div at bounding box center [32, 257] width 11 height 11
click at [29, 146] on div at bounding box center [32, 143] width 11 height 11
click at [33, 315] on div at bounding box center [32, 315] width 11 height 11
click at [30, 200] on div at bounding box center [32, 200] width 11 height 11
click at [31, 230] on div at bounding box center [32, 229] width 11 height 11
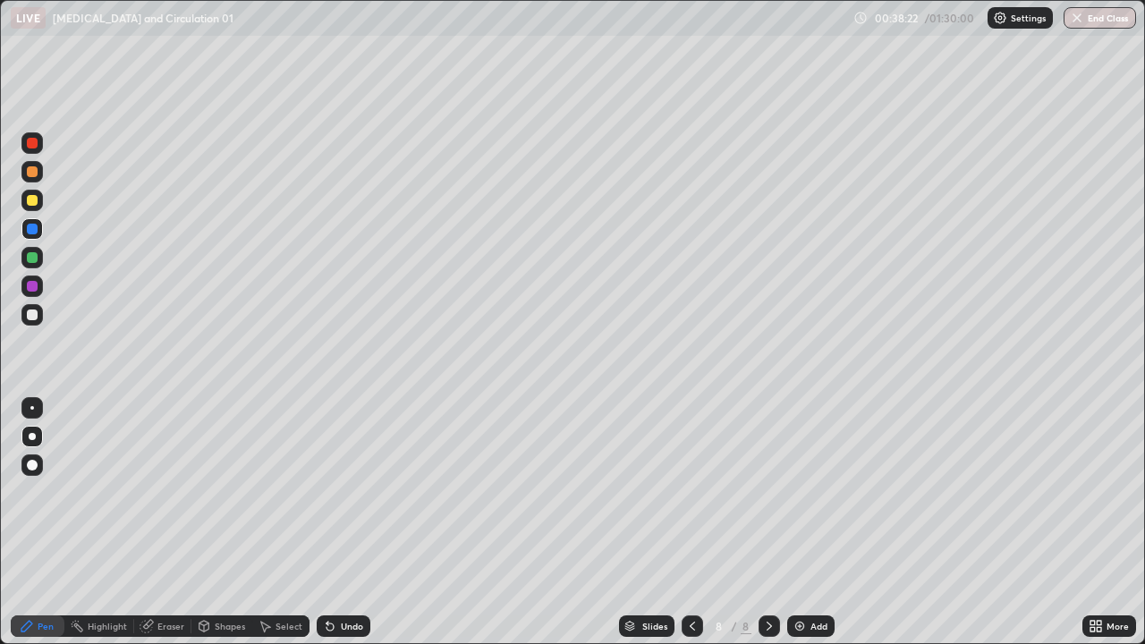
click at [32, 143] on div at bounding box center [32, 143] width 11 height 11
click at [32, 261] on div at bounding box center [32, 257] width 11 height 11
click at [344, 523] on div "Undo" at bounding box center [344, 626] width 54 height 21
click at [351, 523] on div "Undo" at bounding box center [352, 626] width 22 height 9
click at [349, 523] on div "Undo" at bounding box center [352, 626] width 22 height 9
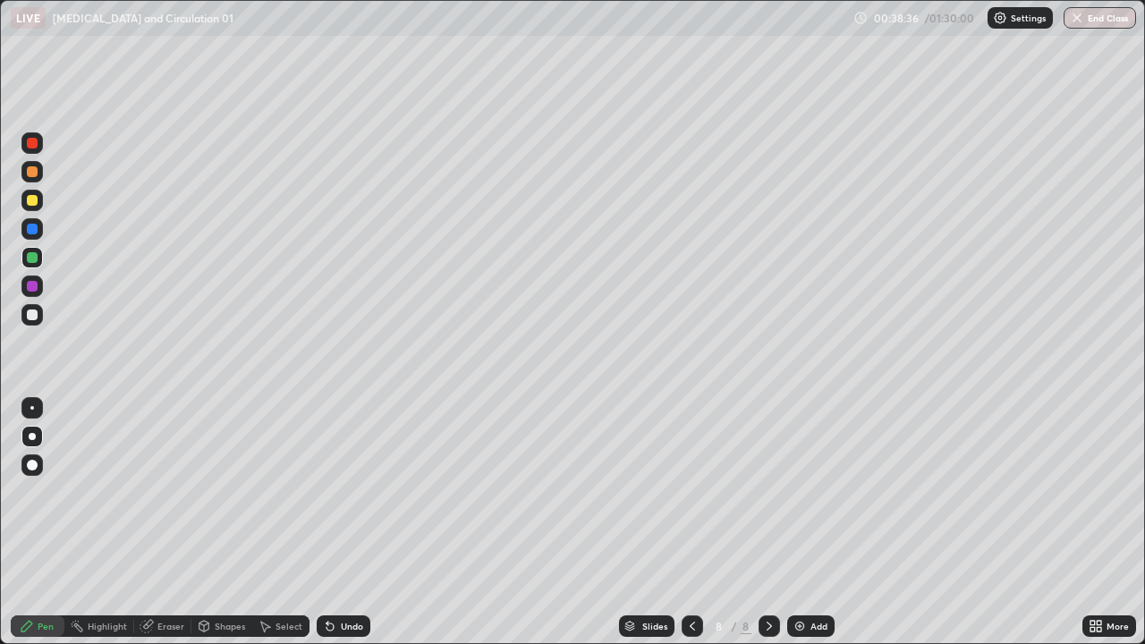
click at [348, 523] on div "Undo" at bounding box center [352, 626] width 22 height 9
click at [344, 523] on div "Undo" at bounding box center [352, 626] width 22 height 9
click at [348, 523] on div "Undo" at bounding box center [352, 626] width 22 height 9
click at [32, 318] on div at bounding box center [32, 315] width 11 height 11
click at [32, 408] on div at bounding box center [32, 408] width 4 height 4
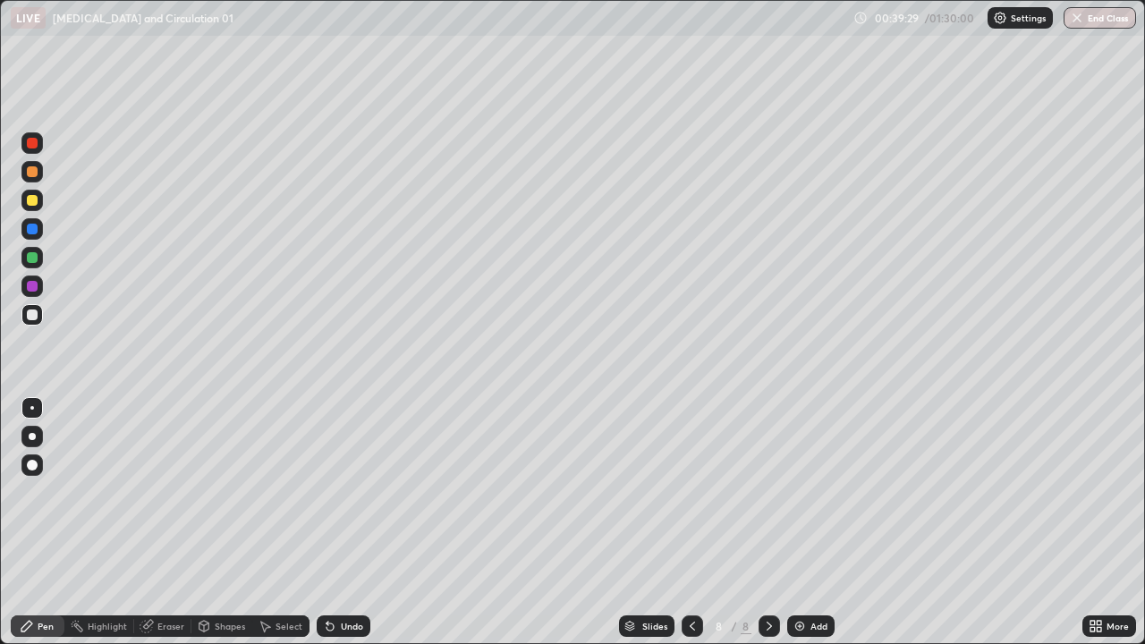
click at [29, 227] on div at bounding box center [32, 229] width 11 height 11
click at [29, 290] on div at bounding box center [32, 286] width 11 height 11
click at [34, 174] on div at bounding box center [32, 171] width 11 height 11
click at [34, 313] on div at bounding box center [32, 315] width 11 height 11
click at [33, 200] on div at bounding box center [32, 200] width 11 height 11
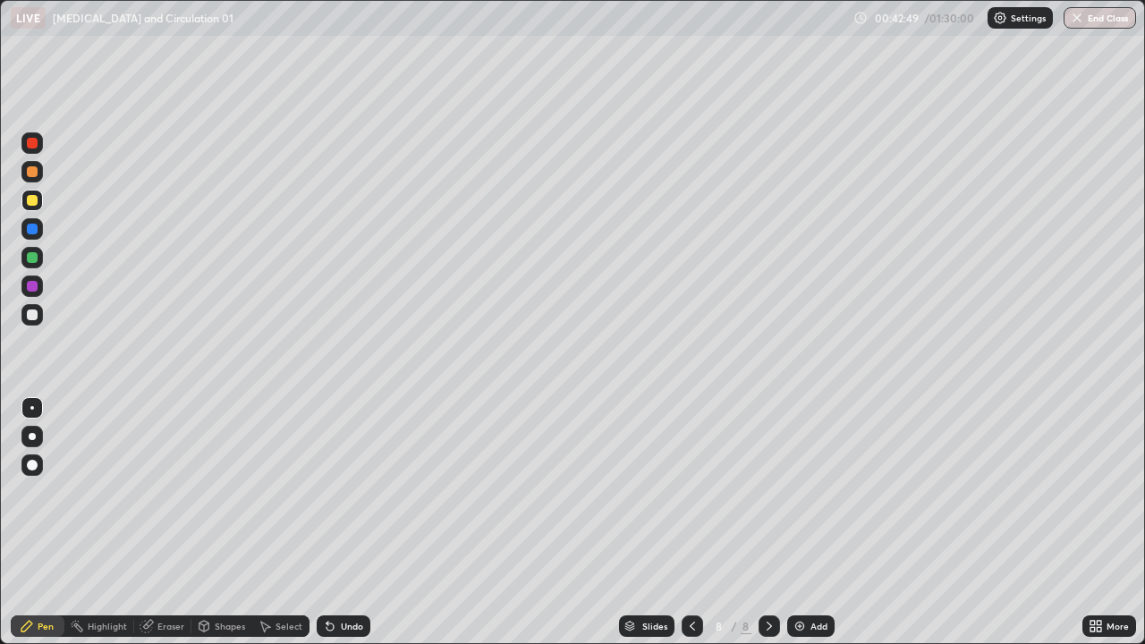
click at [1088, 523] on div "More" at bounding box center [1110, 626] width 54 height 36
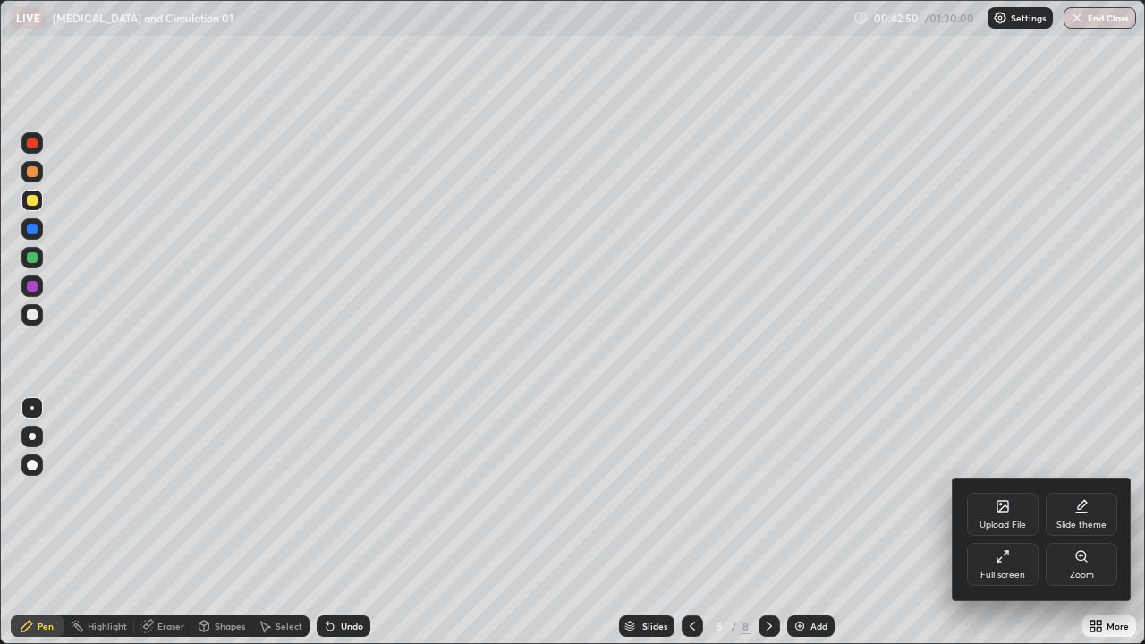
click at [906, 523] on div at bounding box center [572, 322] width 1145 height 644
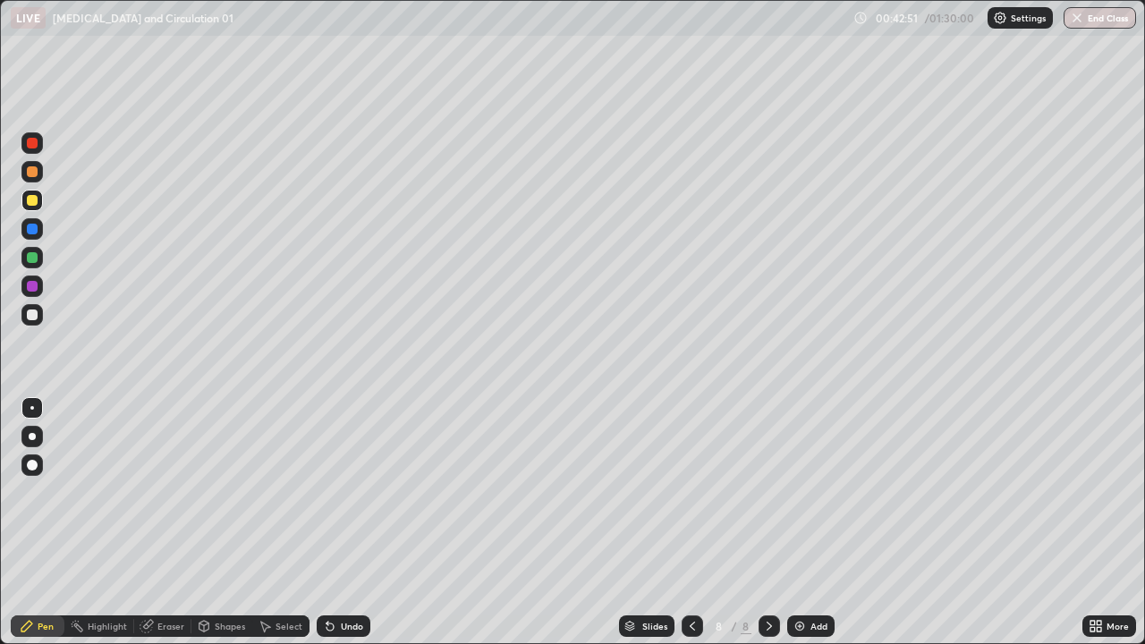
click at [1087, 523] on div "More" at bounding box center [1110, 626] width 54 height 36
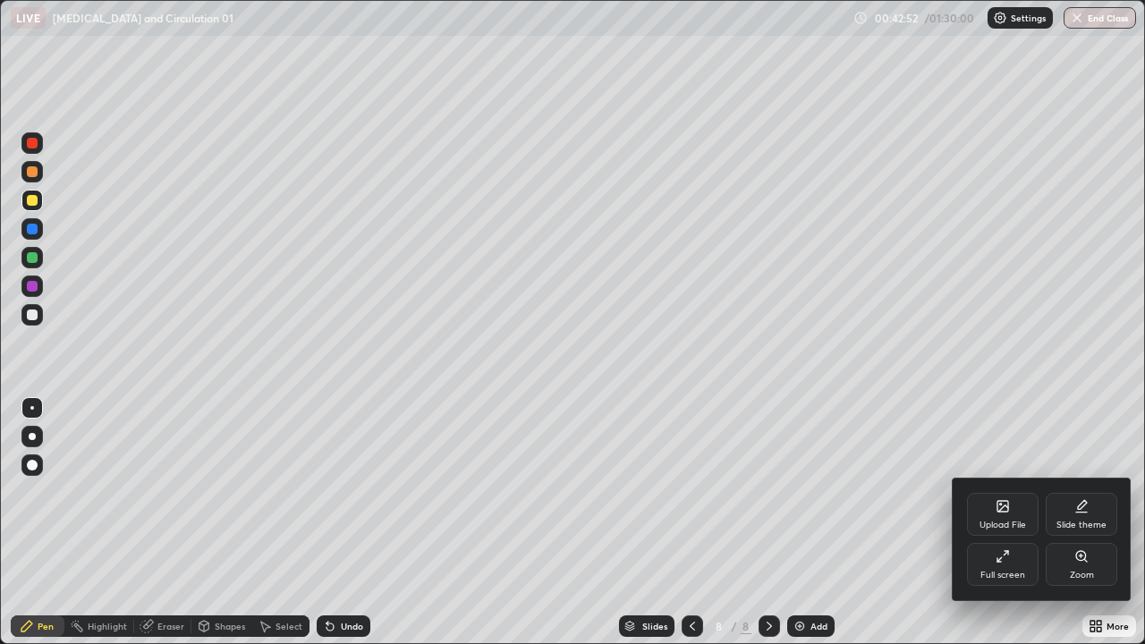
click at [925, 523] on div at bounding box center [572, 322] width 1145 height 644
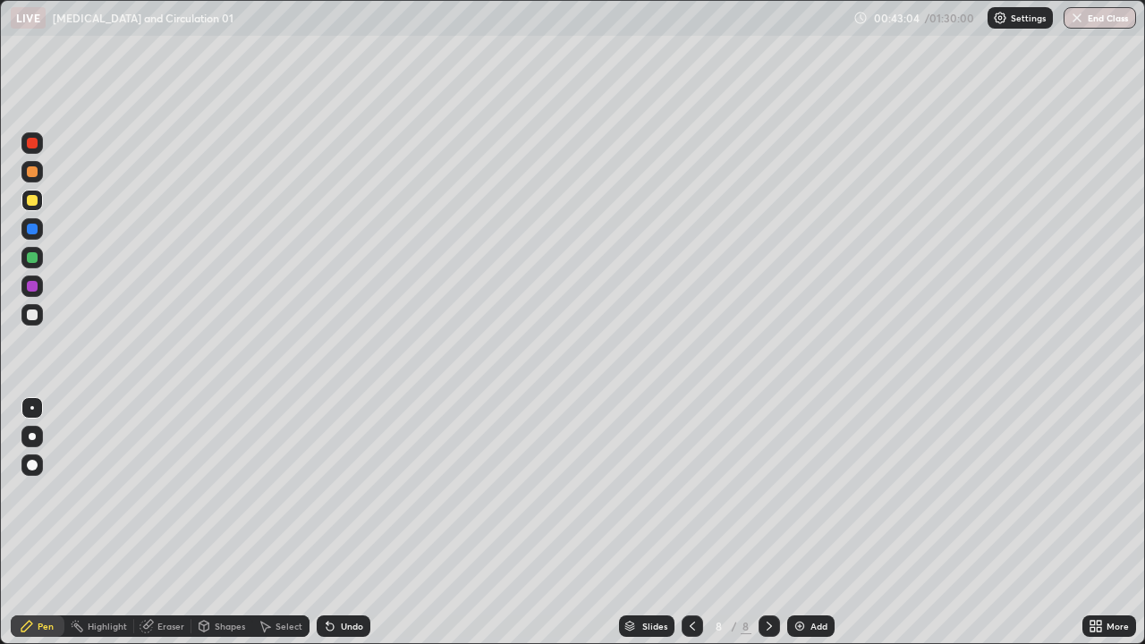
click at [34, 253] on div at bounding box center [32, 257] width 11 height 11
click at [28, 314] on div at bounding box center [32, 315] width 11 height 11
click at [31, 144] on div at bounding box center [32, 143] width 11 height 11
click at [32, 259] on div at bounding box center [32, 257] width 11 height 11
click at [797, 523] on img at bounding box center [800, 626] width 14 height 14
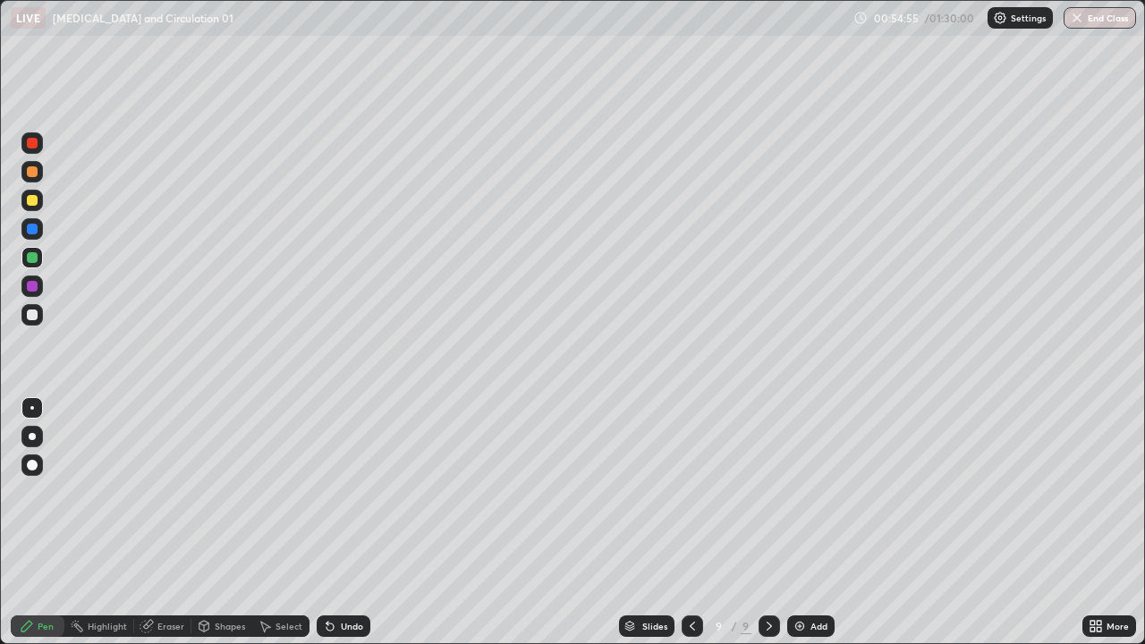
click at [34, 228] on div at bounding box center [32, 229] width 11 height 11
click at [32, 437] on div at bounding box center [32, 436] width 7 height 7
click at [36, 261] on div at bounding box center [32, 257] width 11 height 11
click at [1094, 23] on button "End Class" at bounding box center [1100, 17] width 72 height 21
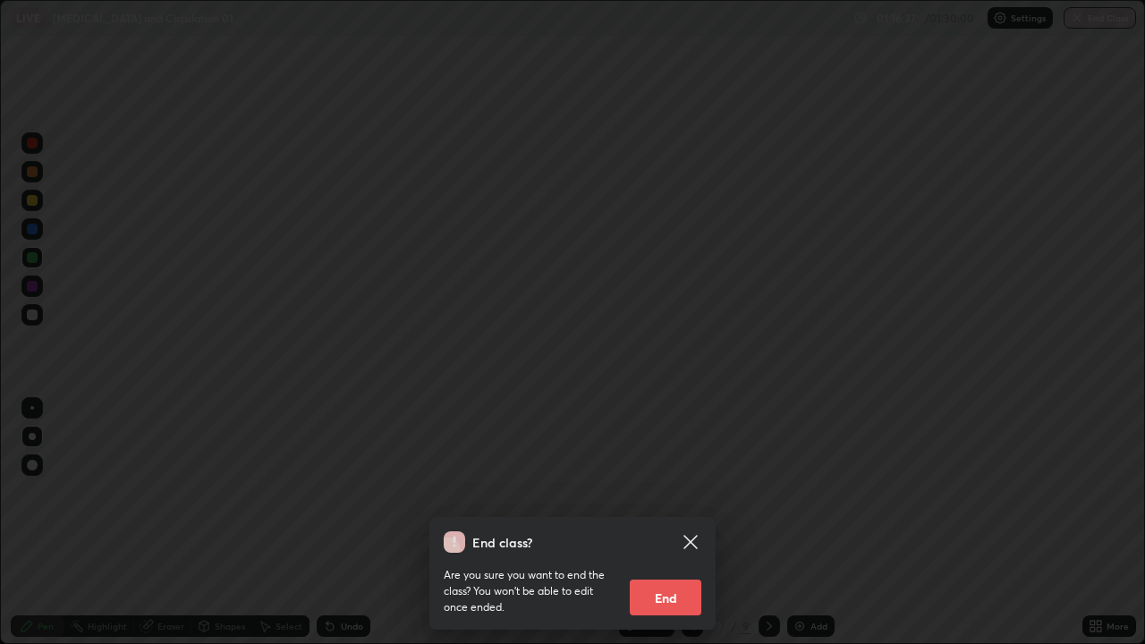
click at [693, 523] on button "End" at bounding box center [666, 598] width 72 height 36
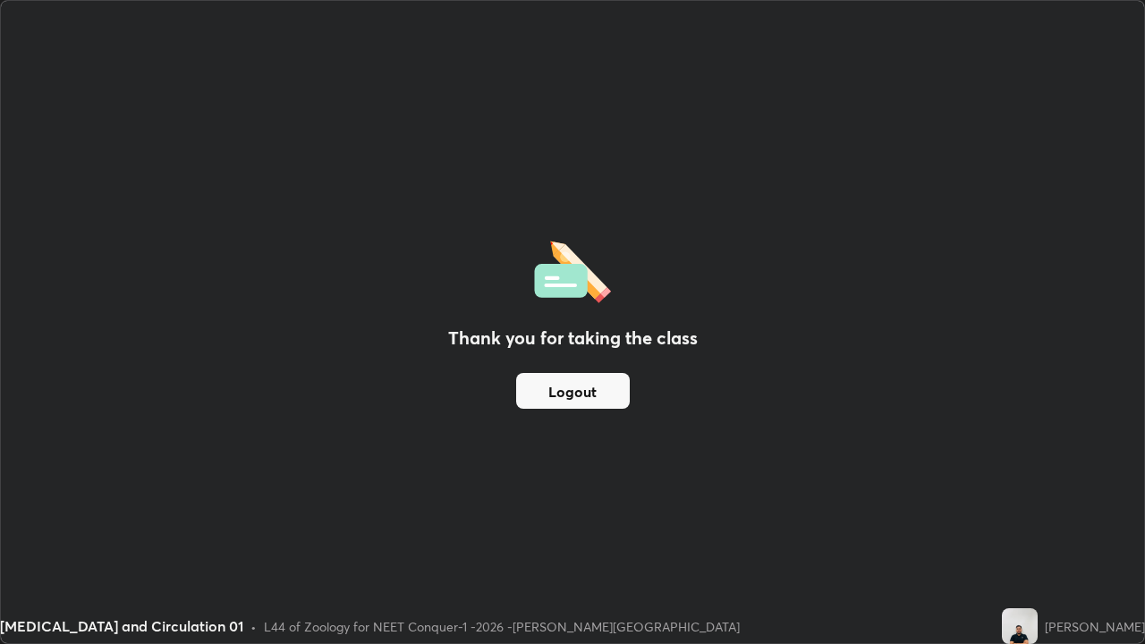
click at [576, 391] on button "Logout" at bounding box center [573, 391] width 114 height 36
click at [608, 379] on button "Logout" at bounding box center [573, 391] width 114 height 36
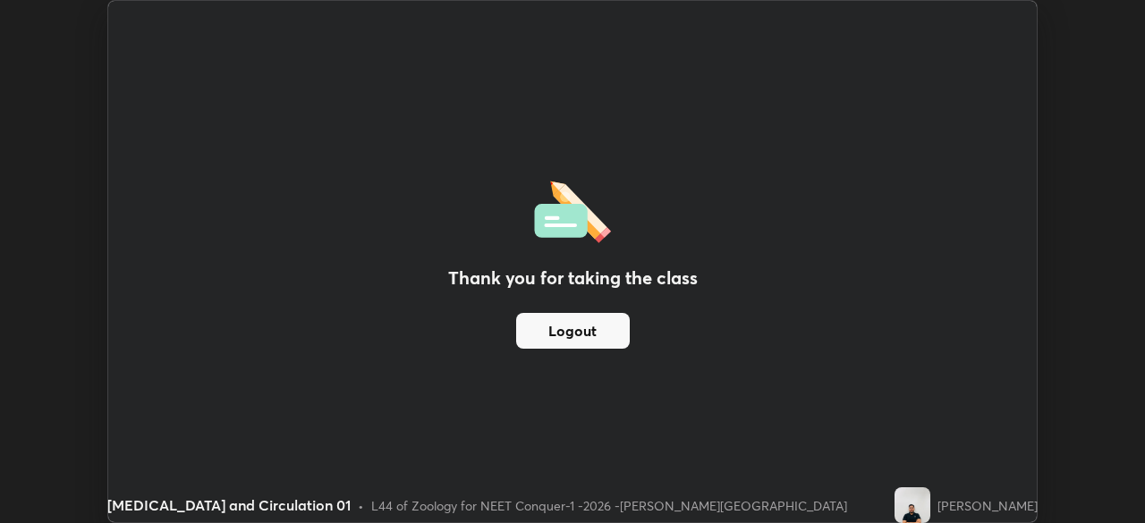
scroll to position [88947, 88326]
